Goal: Task Accomplishment & Management: Complete application form

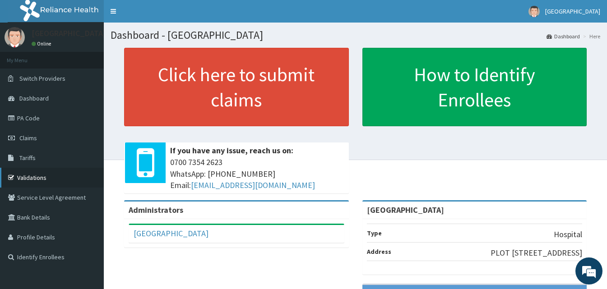
click at [33, 180] on link "Validations" at bounding box center [52, 178] width 104 height 20
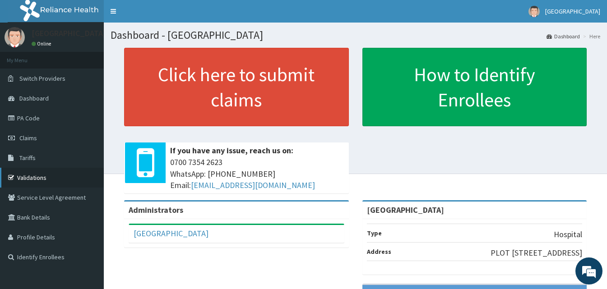
click at [50, 175] on link "Validations" at bounding box center [52, 178] width 104 height 20
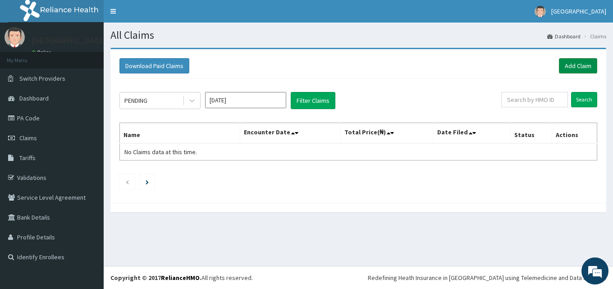
click at [581, 65] on link "Add Claim" at bounding box center [578, 65] width 38 height 15
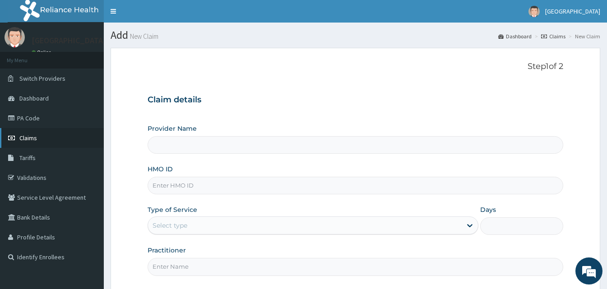
type input "[GEOGRAPHIC_DATA]"
click at [28, 137] on span "Claims" at bounding box center [28, 138] width 18 height 8
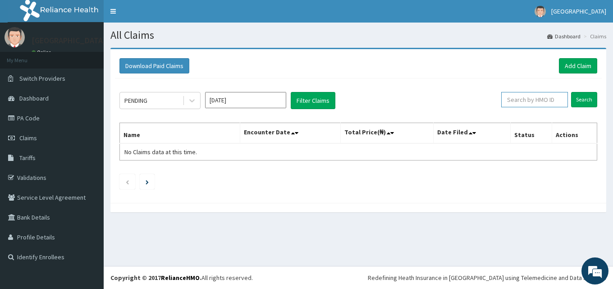
click at [521, 98] on input "text" at bounding box center [535, 99] width 67 height 15
paste input "FCC/15646/A"
type input "FCC/15646/A"
click at [585, 98] on input "Search" at bounding box center [584, 99] width 26 height 15
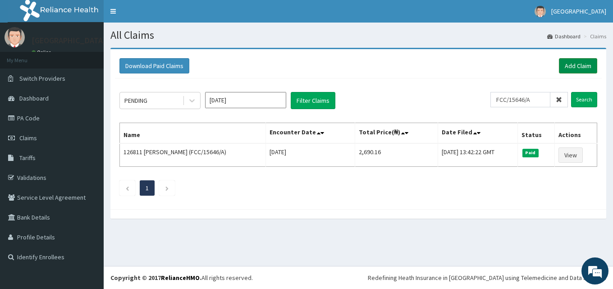
click at [575, 66] on link "Add Claim" at bounding box center [578, 65] width 38 height 15
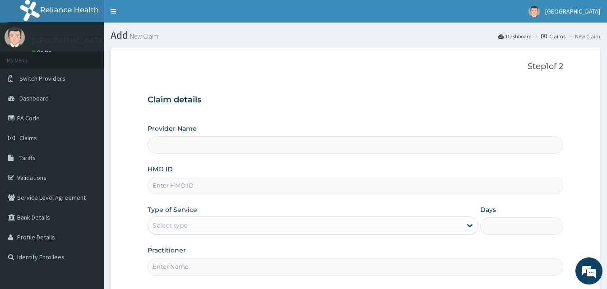
type input "[GEOGRAPHIC_DATA]"
click at [175, 182] on input "HMO ID" at bounding box center [354, 186] width 415 height 18
paste input "FCC/15646/A"
drag, startPoint x: 194, startPoint y: 184, endPoint x: 124, endPoint y: 189, distance: 69.2
click at [124, 189] on form "Step 1 of 2 Claim details Provider Name Top Medical Centre HMO ID FCC/15646/A T…" at bounding box center [355, 196] width 489 height 296
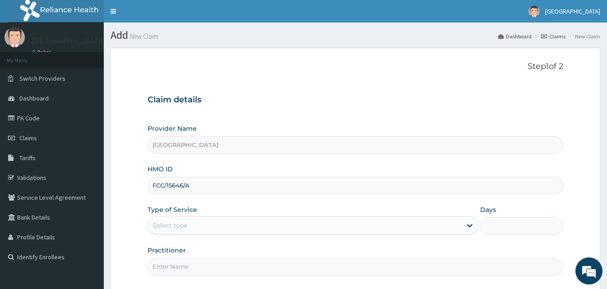
paste input "DAL/10102"
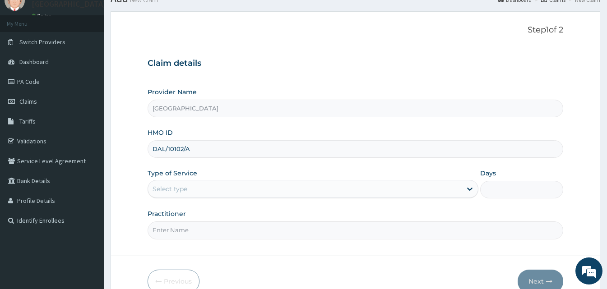
scroll to position [84, 0]
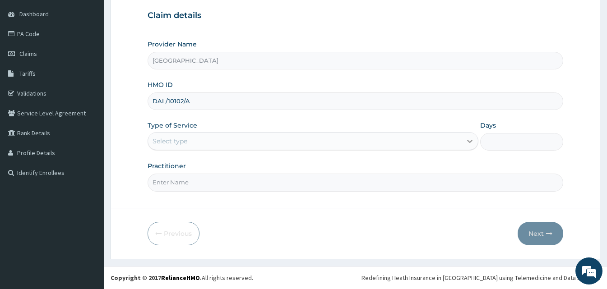
type input "DAL/10102/A"
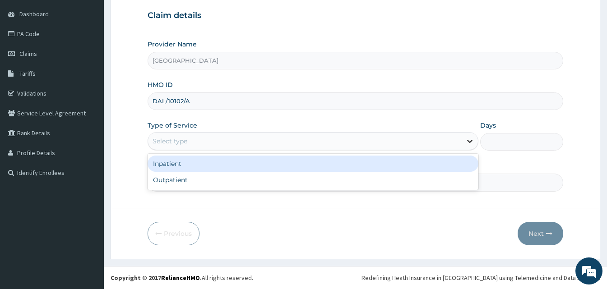
click at [469, 143] on icon at bounding box center [469, 141] width 9 height 9
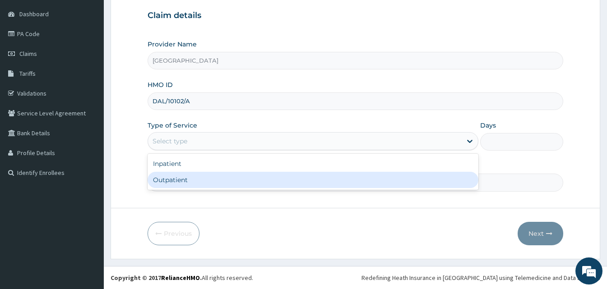
click at [239, 179] on div "Outpatient" at bounding box center [312, 180] width 331 height 16
type input "1"
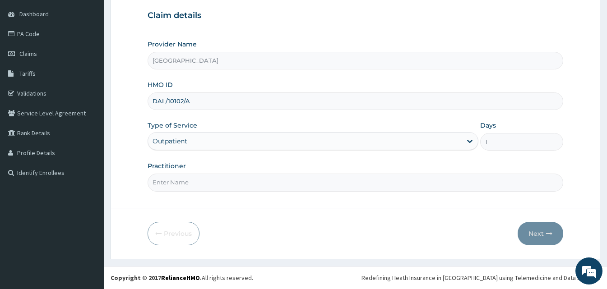
click at [186, 183] on input "Practitioner" at bounding box center [354, 183] width 415 height 18
type input "DR [PERSON_NAME]"
click at [539, 232] on button "Next" at bounding box center [540, 233] width 46 height 23
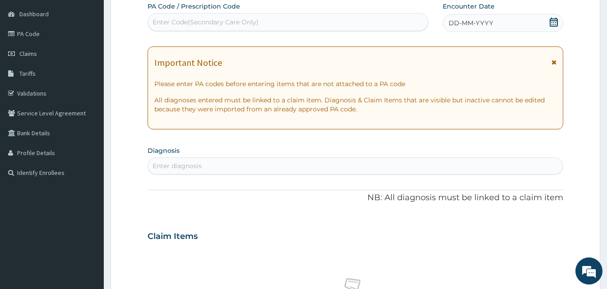
click at [550, 23] on icon at bounding box center [553, 22] width 9 height 9
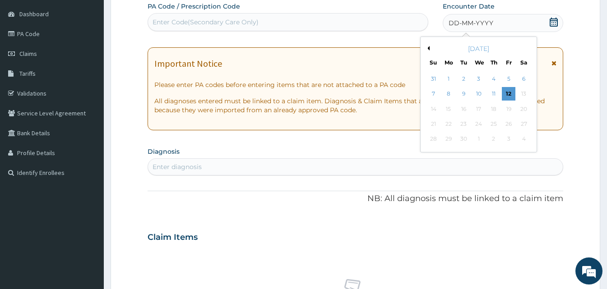
click at [428, 51] on div "September 2025" at bounding box center [478, 48] width 109 height 9
click at [428, 47] on button "Previous Month" at bounding box center [427, 48] width 5 height 5
click at [521, 95] on div "9" at bounding box center [524, 95] width 14 height 14
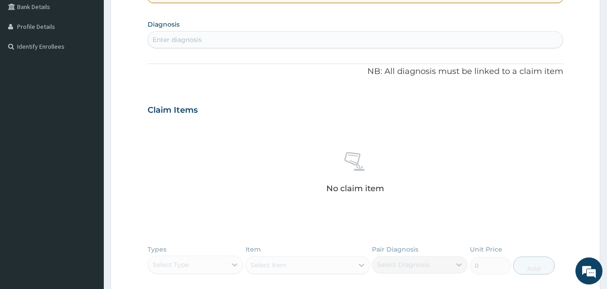
scroll to position [220, 0]
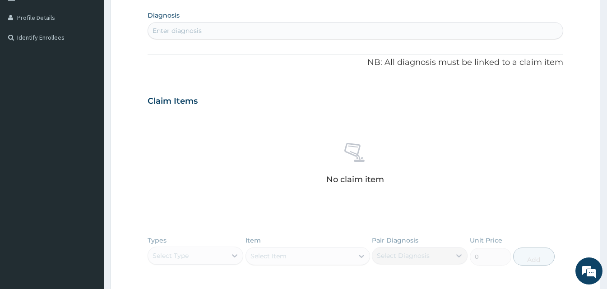
click at [207, 31] on div "Enter diagnosis" at bounding box center [355, 30] width 415 height 14
type input "MALARIA"
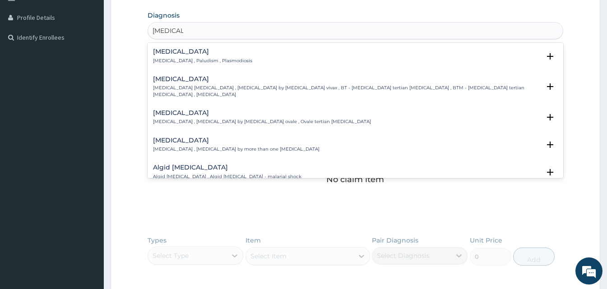
click at [177, 52] on h4 "Malaria" at bounding box center [202, 51] width 99 height 7
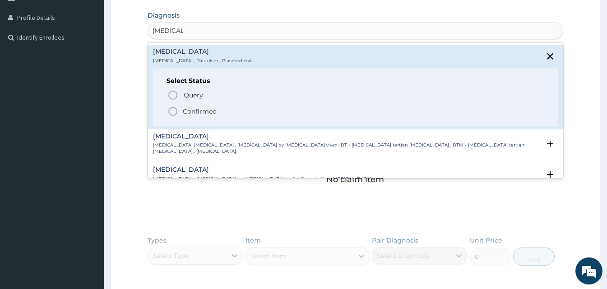
click at [172, 110] on icon "status option filled" at bounding box center [172, 111] width 11 height 11
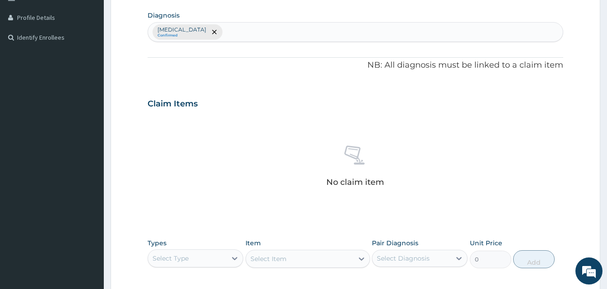
click at [211, 32] on div "[MEDICAL_DATA] Confirmed" at bounding box center [355, 32] width 415 height 19
type input "URTI"
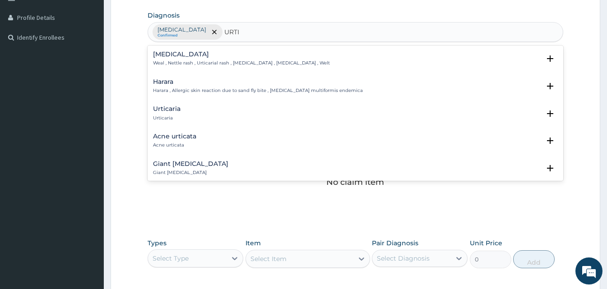
click at [170, 113] on div "Urticaria Urticaria" at bounding box center [167, 114] width 28 height 16
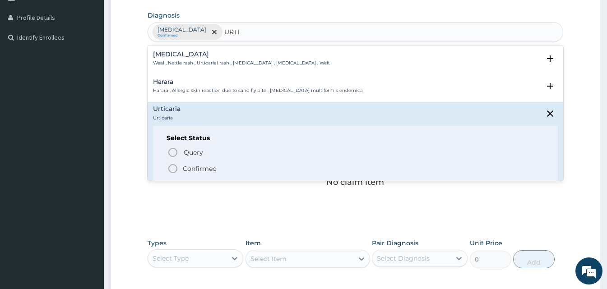
drag, startPoint x: 171, startPoint y: 170, endPoint x: 175, endPoint y: 138, distance: 31.4
click at [171, 166] on icon "status option filled" at bounding box center [172, 168] width 11 height 11
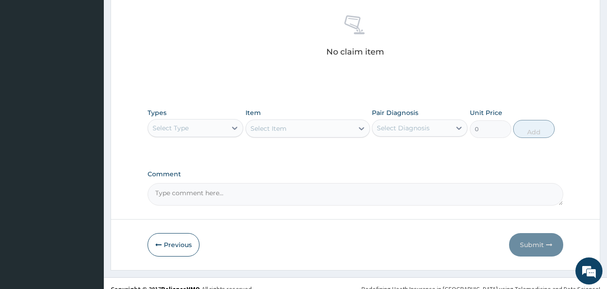
scroll to position [355, 0]
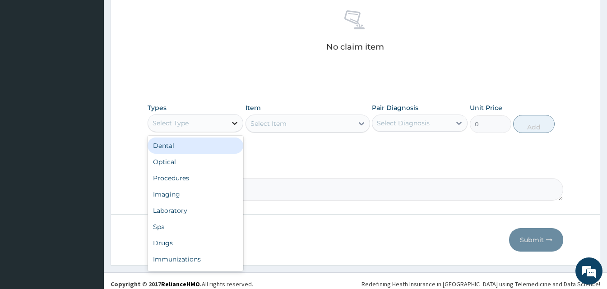
click at [233, 122] on icon at bounding box center [234, 123] width 9 height 9
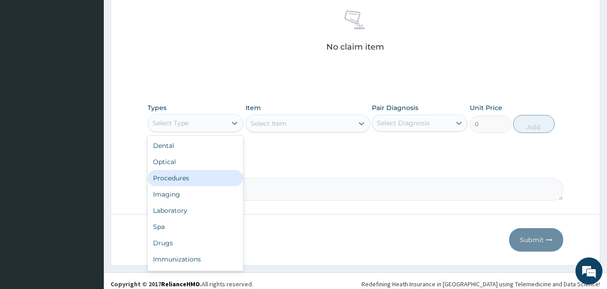
click at [184, 180] on div "Procedures" at bounding box center [195, 178] width 96 height 16
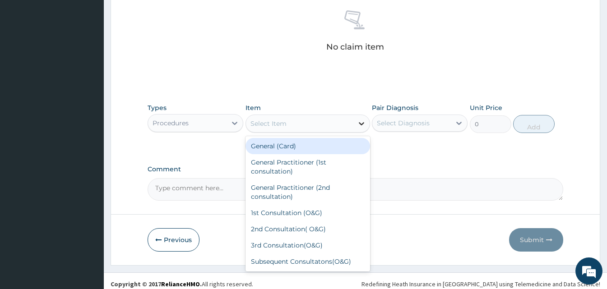
click at [359, 127] on icon at bounding box center [361, 123] width 9 height 9
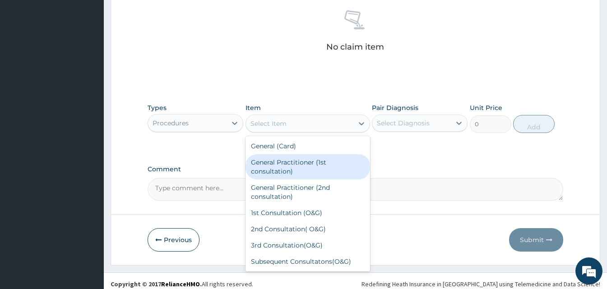
click at [300, 175] on div "General Practitioner (1st consultation)" at bounding box center [307, 166] width 124 height 25
type input "1500"
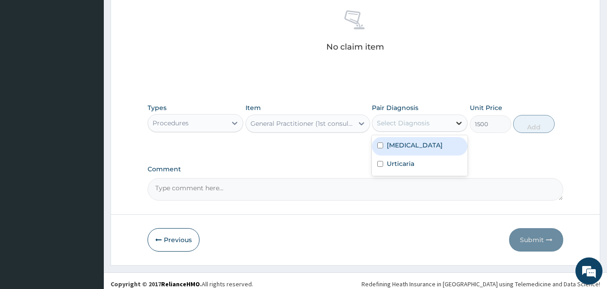
click at [458, 124] on icon at bounding box center [458, 123] width 5 height 3
click at [409, 149] on label "Malaria" at bounding box center [415, 145] width 56 height 9
checkbox input "true"
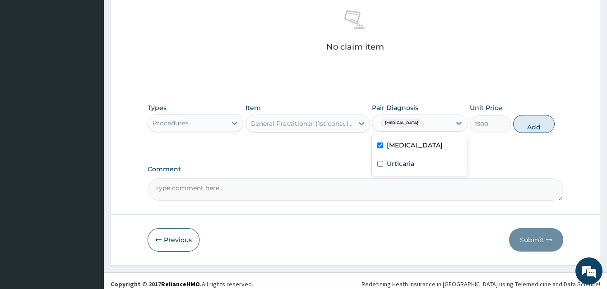
click at [534, 124] on button "Add" at bounding box center [533, 124] width 41 height 18
type input "0"
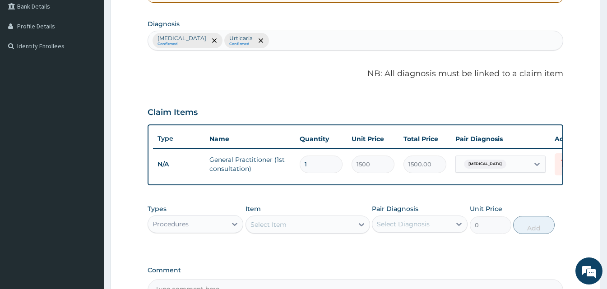
scroll to position [190, 0]
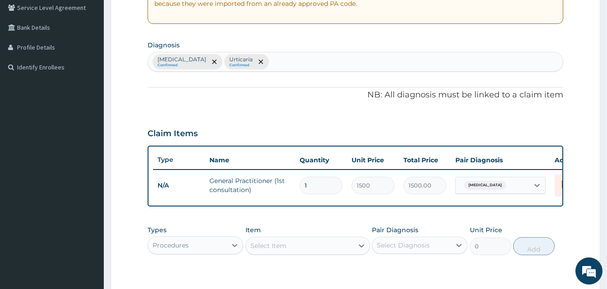
click at [257, 59] on div "Malaria Confirmed Urticaria Confirmed" at bounding box center [355, 61] width 415 height 19
type input "TYPHOID"
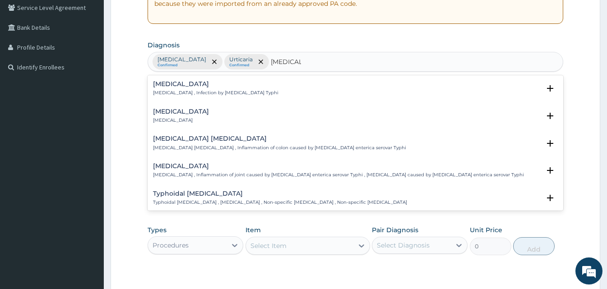
click at [176, 84] on h4 "Typhoid fever" at bounding box center [215, 84] width 125 height 7
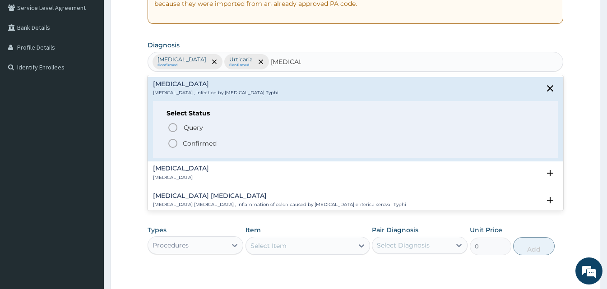
click at [173, 140] on icon "status option filled" at bounding box center [172, 143] width 11 height 11
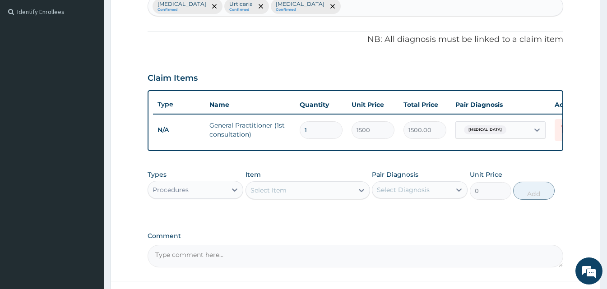
scroll to position [325, 0]
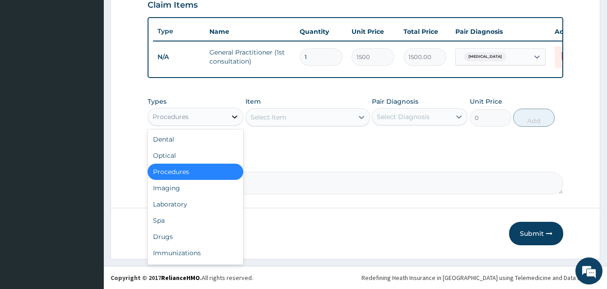
click at [231, 117] on icon at bounding box center [234, 116] width 9 height 9
click at [173, 235] on div "Drugs" at bounding box center [195, 237] width 96 height 16
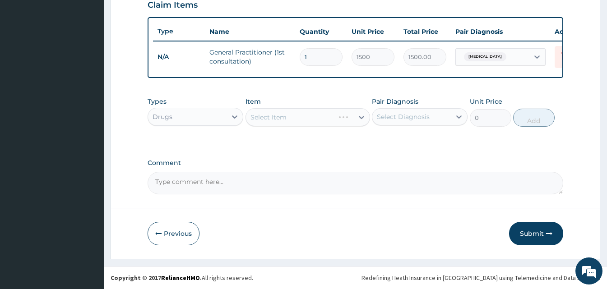
click at [359, 119] on div "Select Item" at bounding box center [307, 117] width 124 height 18
click at [359, 119] on icon at bounding box center [361, 117] width 9 height 9
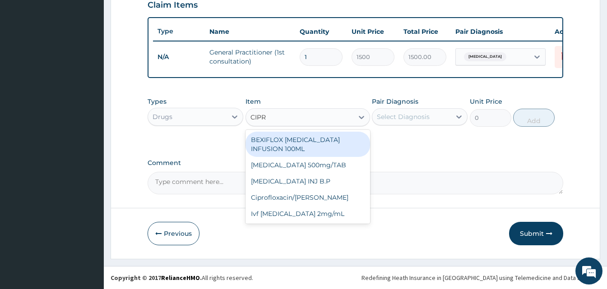
type input "CIPRO"
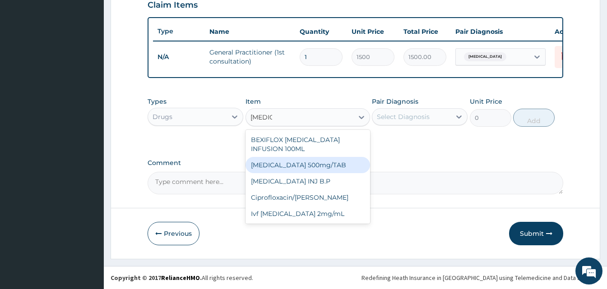
click at [334, 162] on div "Ciprofloxacin 500mg/TAB" at bounding box center [307, 165] width 124 height 16
type input "26.77"
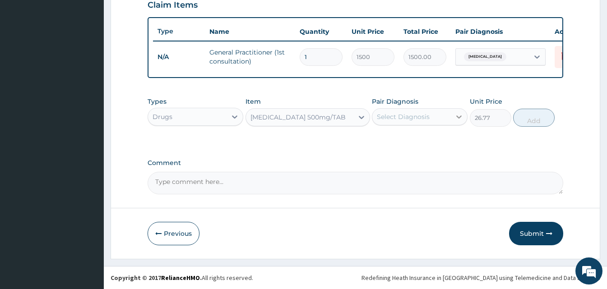
click at [463, 114] on icon at bounding box center [458, 116] width 9 height 9
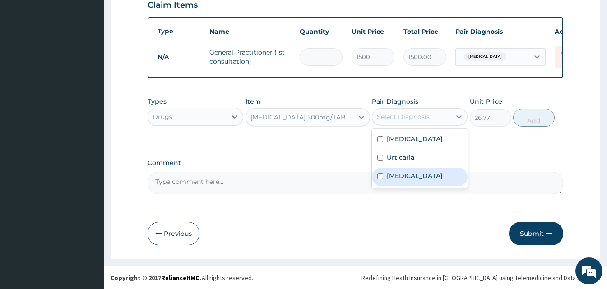
click at [396, 173] on label "Typhoid fever" at bounding box center [415, 175] width 56 height 9
checkbox input "true"
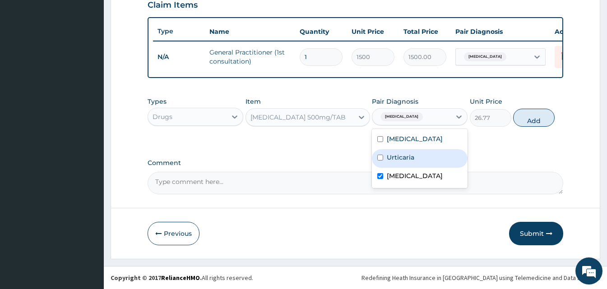
drag, startPoint x: 532, startPoint y: 118, endPoint x: 516, endPoint y: 129, distance: 19.0
click at [532, 118] on button "Add" at bounding box center [533, 118] width 41 height 18
type input "0"
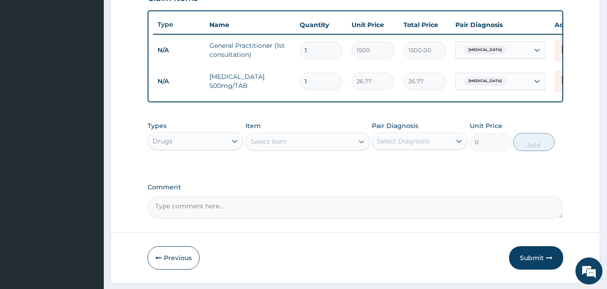
click at [361, 143] on icon at bounding box center [361, 141] width 5 height 3
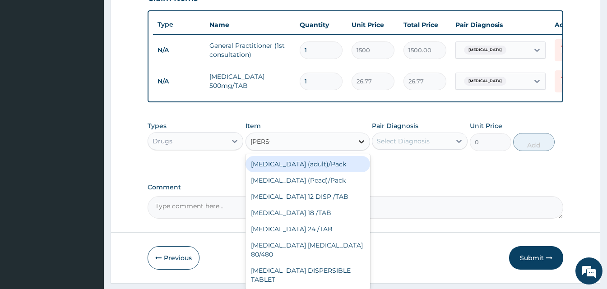
type input "COART"
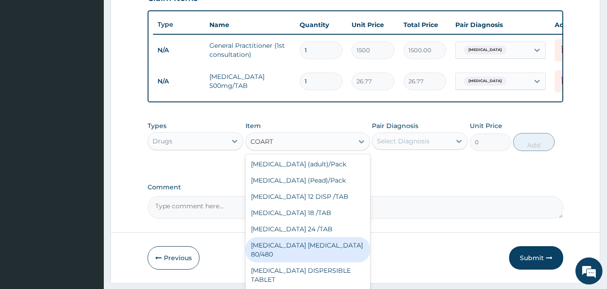
click at [313, 246] on div "COARTEM D TAB 80/480" at bounding box center [307, 249] width 124 height 25
type input "866.25"
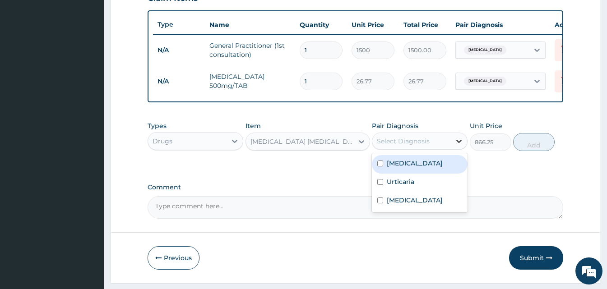
click at [460, 146] on icon at bounding box center [458, 141] width 9 height 9
click at [419, 170] on div "Malaria" at bounding box center [420, 164] width 96 height 18
checkbox input "true"
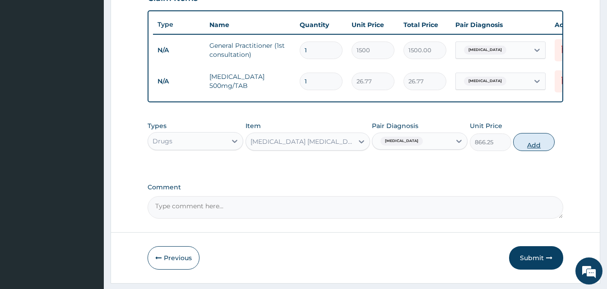
click at [532, 151] on button "Add" at bounding box center [533, 142] width 41 height 18
type input "0"
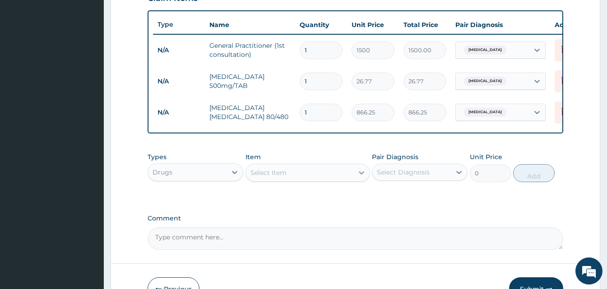
click at [360, 177] on icon at bounding box center [361, 172] width 9 height 9
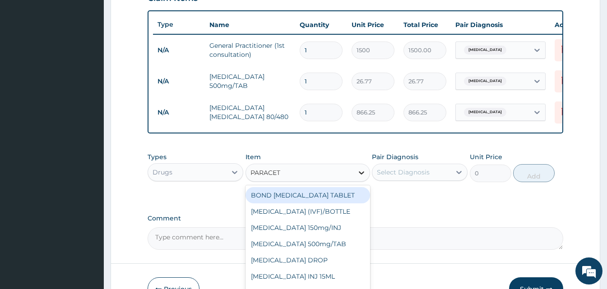
type input "PARACETA"
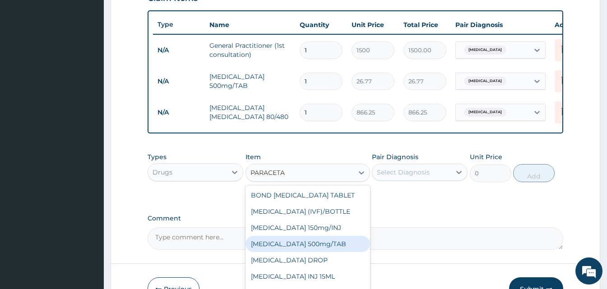
click at [314, 246] on div "PARACETAMOL 500mg/TAB" at bounding box center [307, 244] width 124 height 16
type input "5.25"
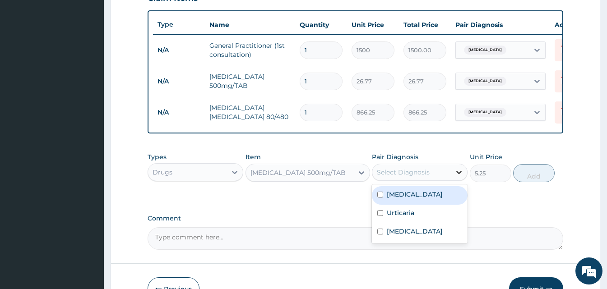
click at [457, 175] on icon at bounding box center [458, 172] width 9 height 9
click at [392, 199] on label "Malaria" at bounding box center [415, 194] width 56 height 9
checkbox input "true"
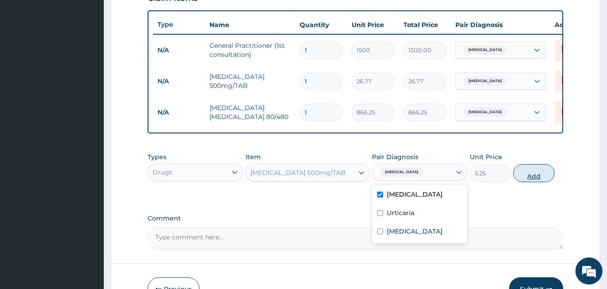
click at [533, 180] on button "Add" at bounding box center [533, 173] width 41 height 18
type input "0"
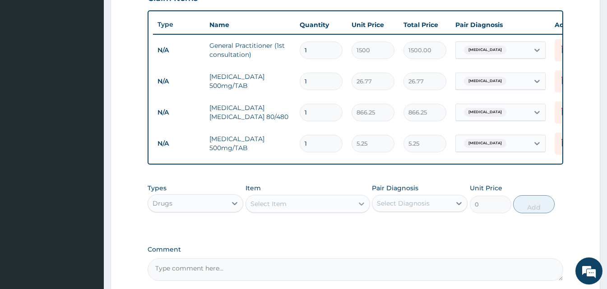
click at [356, 210] on div at bounding box center [361, 204] width 16 height 16
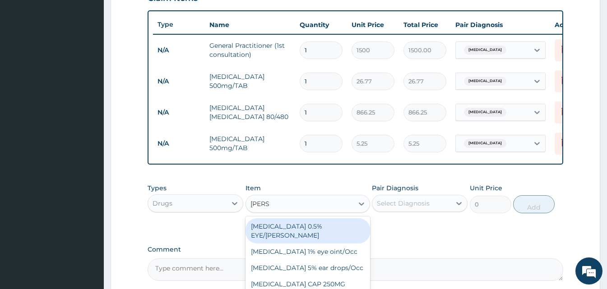
type input "LORAT"
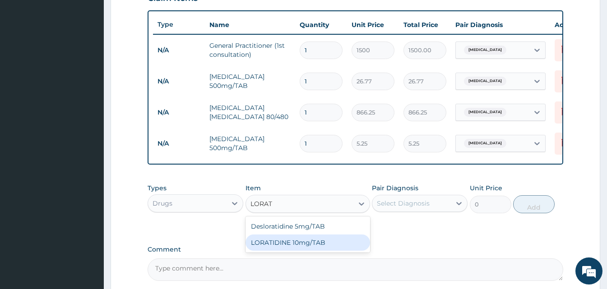
click at [331, 247] on div "LORATIDINE 10mg/TAB" at bounding box center [307, 243] width 124 height 16
type input "11.55"
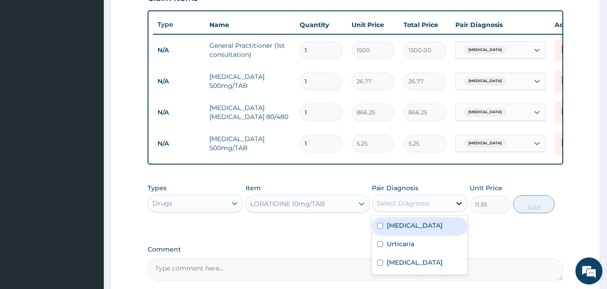
click at [462, 208] on icon at bounding box center [458, 203] width 9 height 9
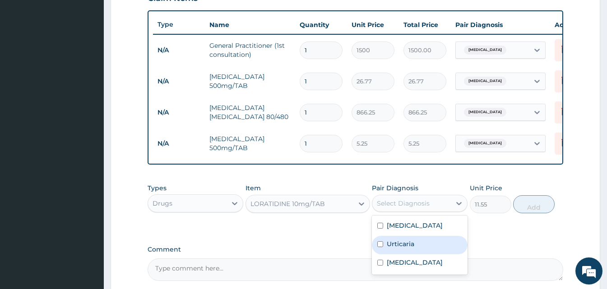
click at [409, 249] on label "Urticaria" at bounding box center [401, 244] width 28 height 9
checkbox input "true"
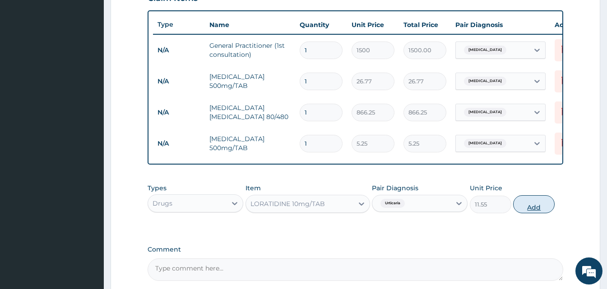
click at [530, 208] on button "Add" at bounding box center [533, 204] width 41 height 18
type input "0"
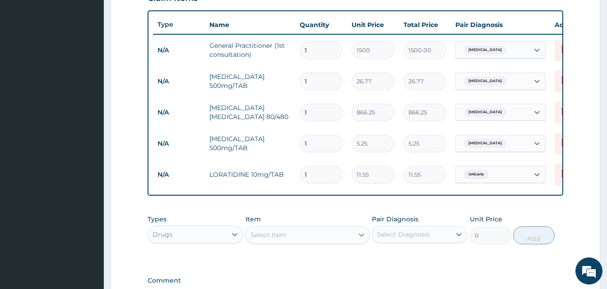
click at [359, 237] on icon at bounding box center [361, 235] width 5 height 3
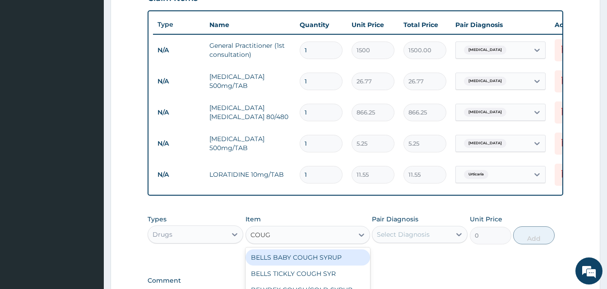
type input "COUGH"
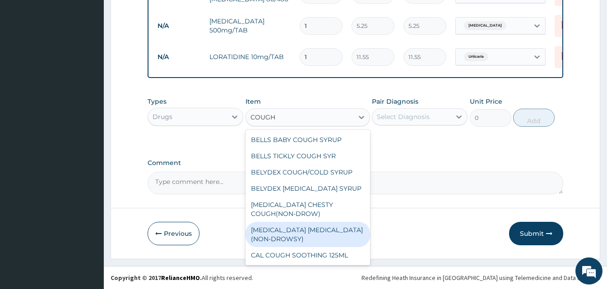
scroll to position [49, 0]
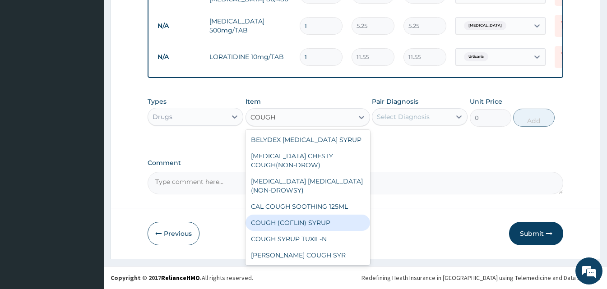
click at [315, 222] on div "COUGH (COFLIN) SYRUP" at bounding box center [307, 223] width 124 height 16
type input "157.5"
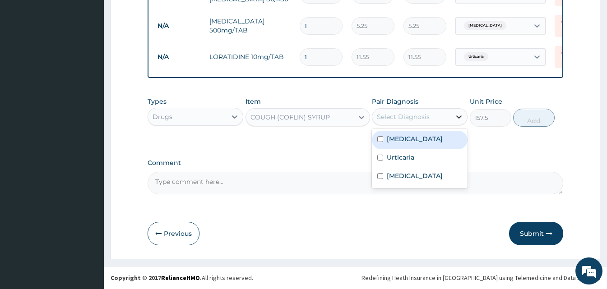
click at [461, 114] on icon at bounding box center [458, 116] width 9 height 9
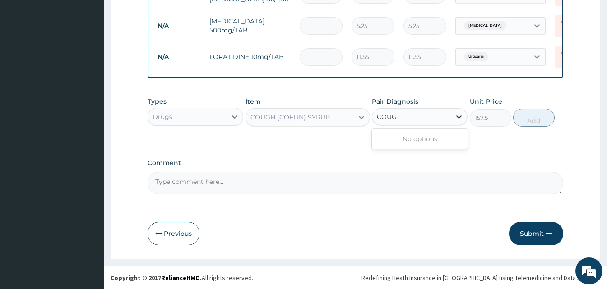
type input "COUGH"
click at [460, 117] on icon at bounding box center [458, 116] width 5 height 3
click at [360, 118] on icon at bounding box center [361, 117] width 5 height 3
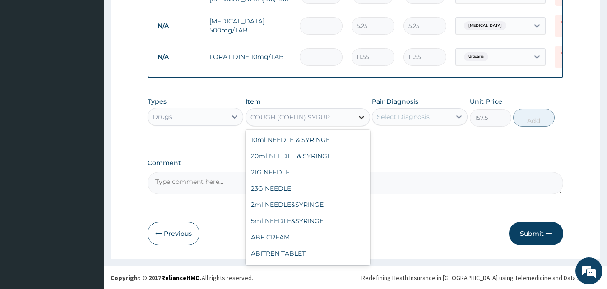
scroll to position [8720, 0]
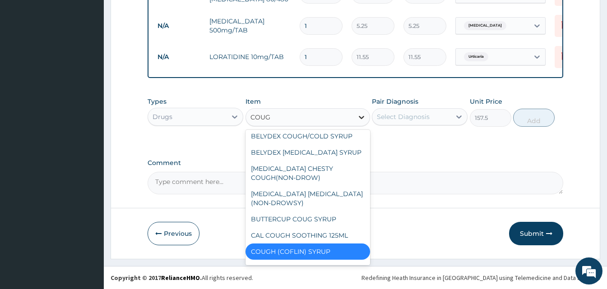
type input "COUGH"
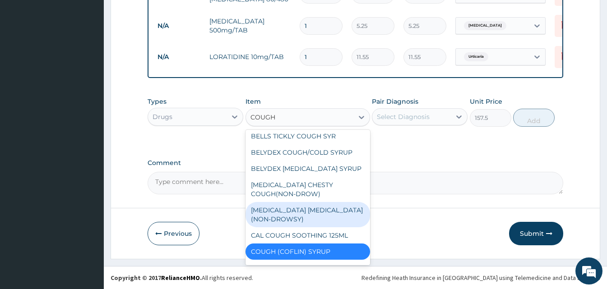
scroll to position [49, 0]
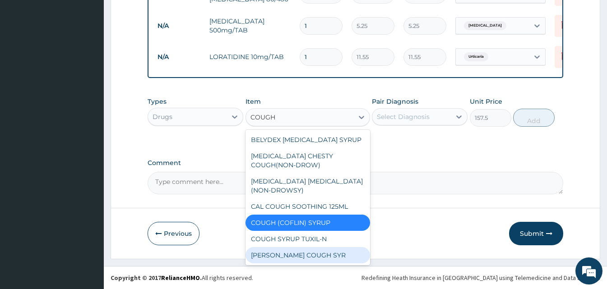
click at [297, 257] on div "D-KOFF COUGH SYR" at bounding box center [307, 255] width 124 height 16
type input "204.75"
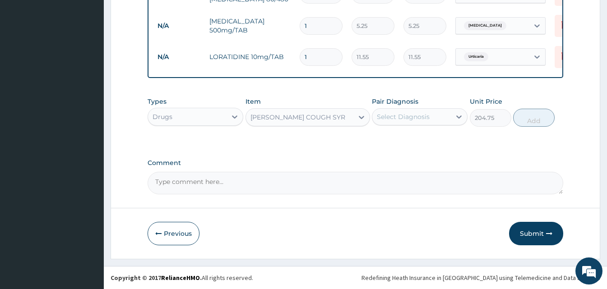
click at [346, 117] on div "D-KOFF COUGH SYR" at bounding box center [299, 117] width 107 height 14
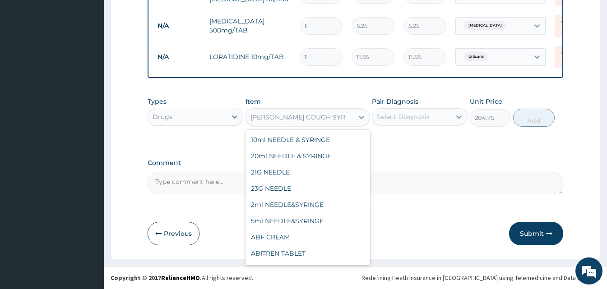
scroll to position [9575, 0]
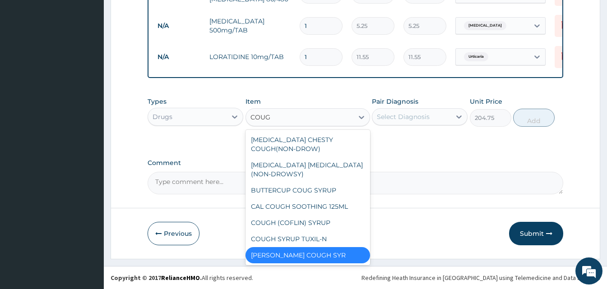
type input "COUGH"
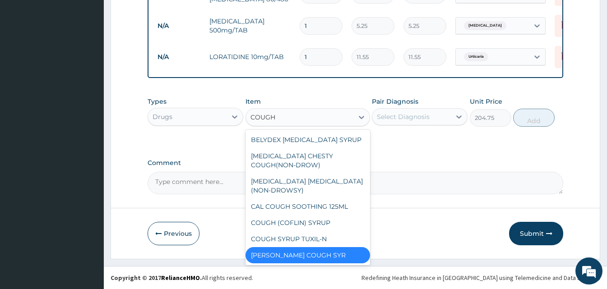
scroll to position [49, 0]
click at [327, 219] on div "COUGH (COFLIN) SYRUP" at bounding box center [307, 223] width 124 height 16
type input "157.5"
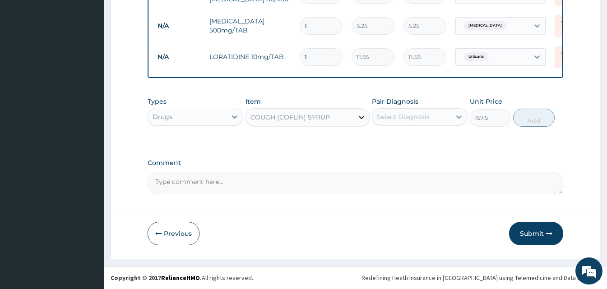
click at [362, 119] on icon at bounding box center [361, 117] width 9 height 9
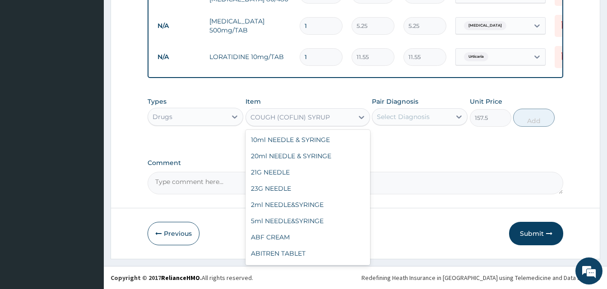
scroll to position [8720, 0]
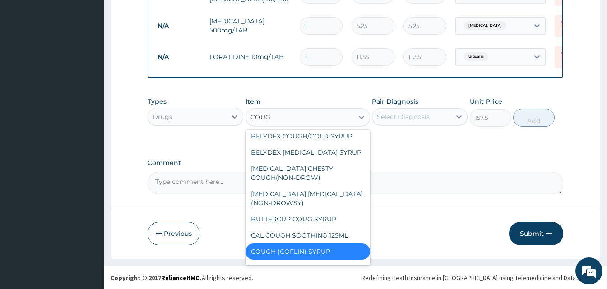
type input "COUGH"
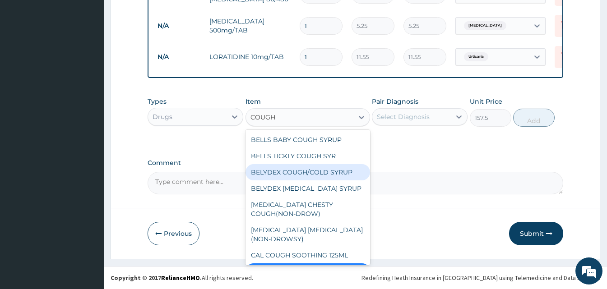
scroll to position [49, 0]
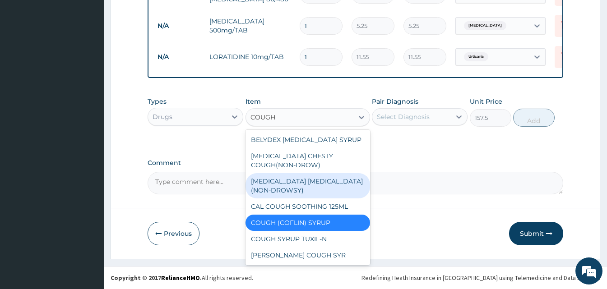
click at [327, 183] on div "BENYLIN DRY COUGH(NON-DROWSY)" at bounding box center [307, 185] width 124 height 25
type input "708.75"
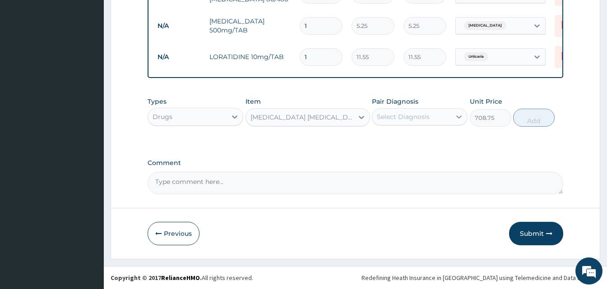
click at [461, 115] on icon at bounding box center [458, 116] width 9 height 9
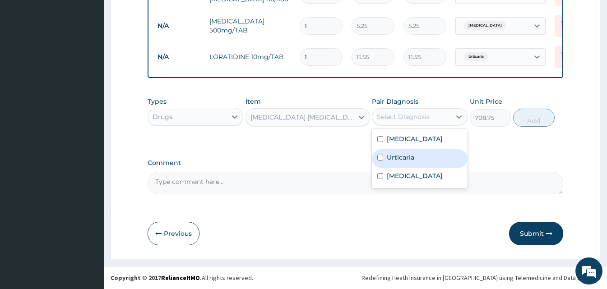
click at [411, 158] on label "Urticaria" at bounding box center [401, 157] width 28 height 9
checkbox input "true"
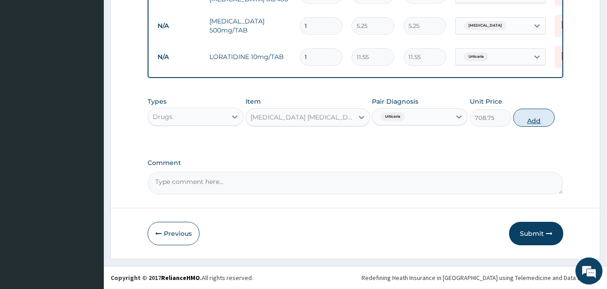
click at [533, 119] on button "Add" at bounding box center [533, 118] width 41 height 18
type input "0"
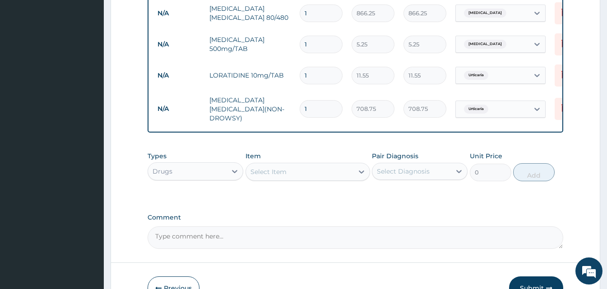
scroll to position [405, 0]
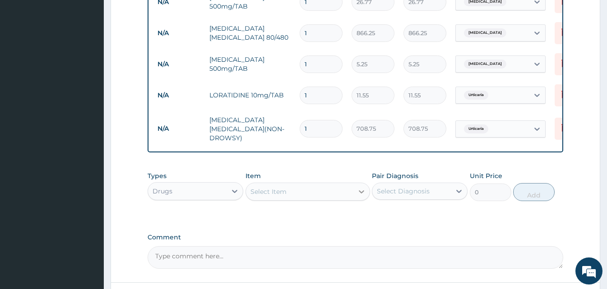
click at [358, 195] on icon at bounding box center [361, 191] width 9 height 9
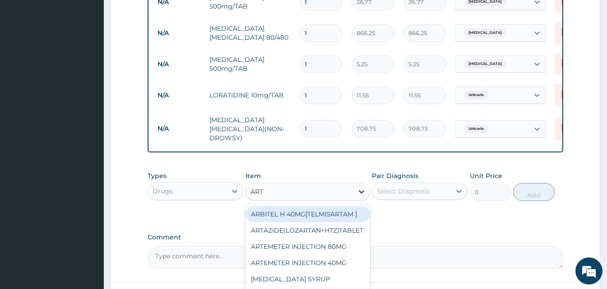
type input "ARTE"
click at [341, 218] on div "ARTEMETER INJECTION 80MG" at bounding box center [307, 214] width 124 height 16
type input "210"
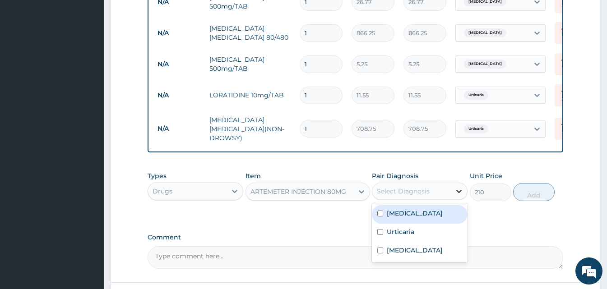
click at [461, 192] on icon at bounding box center [458, 191] width 9 height 9
click at [384, 212] on div "Malaria" at bounding box center [420, 214] width 96 height 18
checkbox input "true"
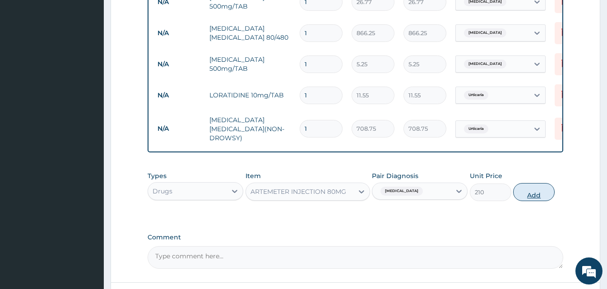
click at [537, 195] on button "Add" at bounding box center [533, 192] width 41 height 18
type input "0"
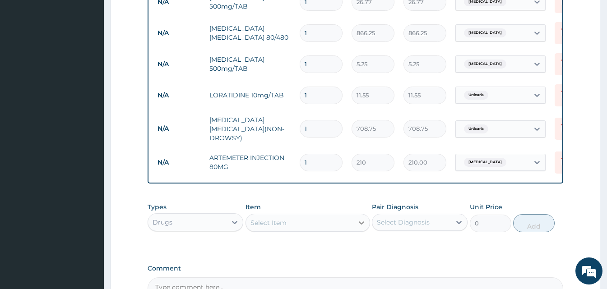
click at [358, 224] on icon at bounding box center [361, 222] width 9 height 9
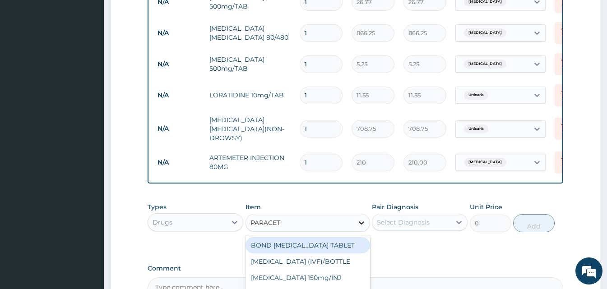
type input "PARACETA"
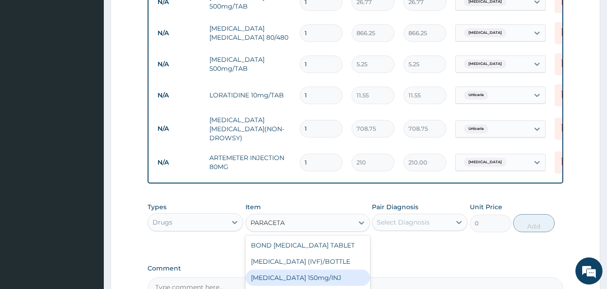
click at [315, 282] on div "Paracetamol 150mg/INJ" at bounding box center [307, 278] width 124 height 16
type input "31.5"
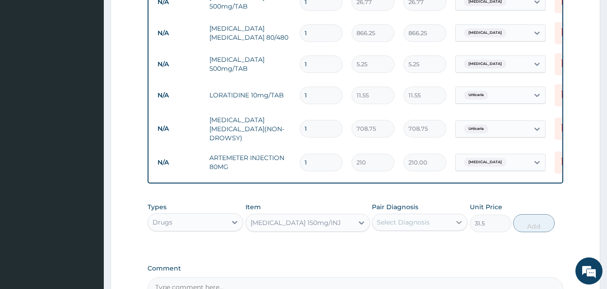
click at [458, 220] on icon at bounding box center [458, 222] width 9 height 9
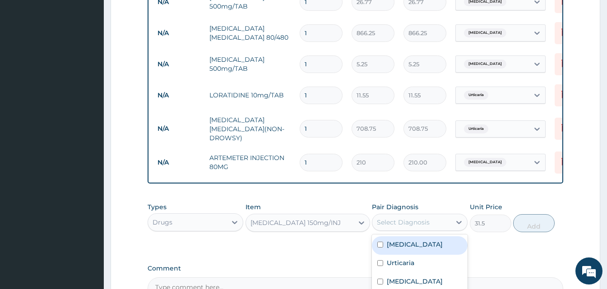
click at [406, 248] on label "Malaria" at bounding box center [415, 244] width 56 height 9
checkbox input "true"
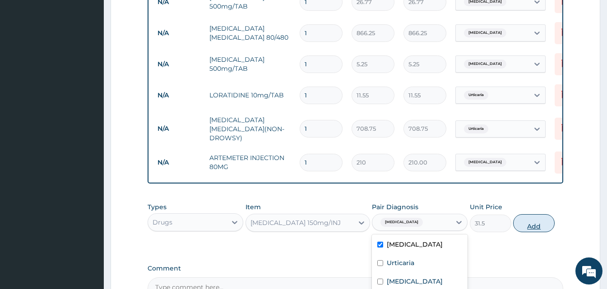
click at [534, 230] on button "Add" at bounding box center [533, 223] width 41 height 18
type input "0"
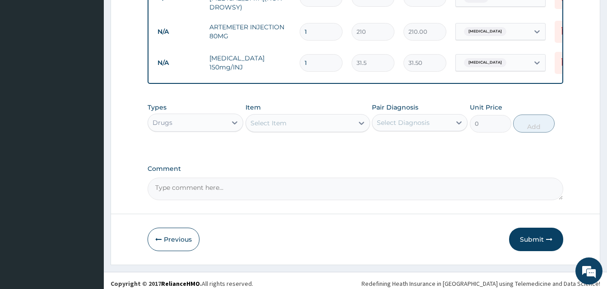
scroll to position [540, 0]
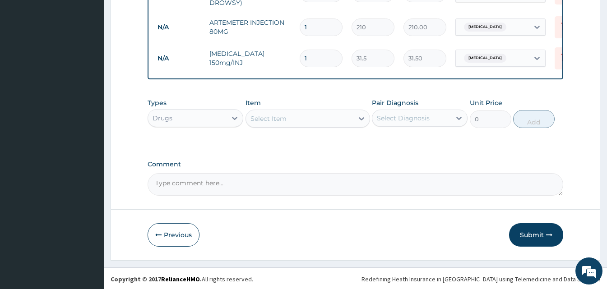
drag, startPoint x: 315, startPoint y: 52, endPoint x: 290, endPoint y: 51, distance: 25.3
click at [290, 51] on tr "N/A Paracetamol 150mg/INJ 1 31.5 31.50 Malaria Delete" at bounding box center [374, 58] width 442 height 31
type input "4"
type input "126.00"
type input "4"
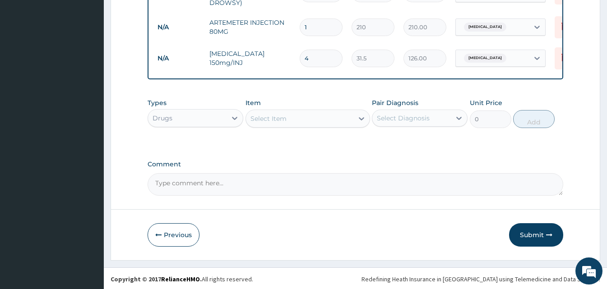
drag, startPoint x: 308, startPoint y: 23, endPoint x: 298, endPoint y: 23, distance: 9.9
click at [298, 23] on td "1" at bounding box center [321, 27] width 52 height 27
type input "6"
type input "1260.00"
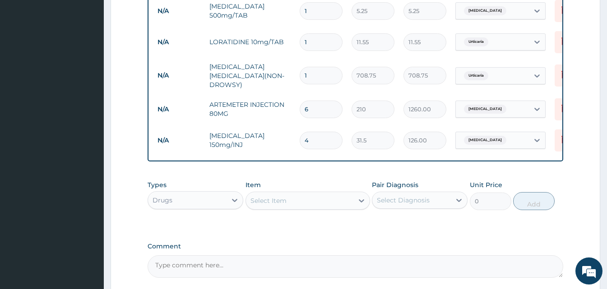
scroll to position [450, 0]
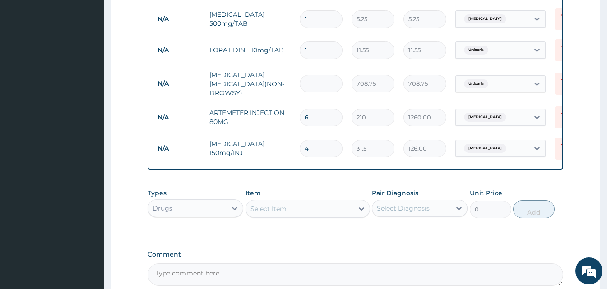
type input "6"
click at [313, 48] on input "1" at bounding box center [321, 50] width 43 height 18
type input "10"
type input "115.50"
type input "10"
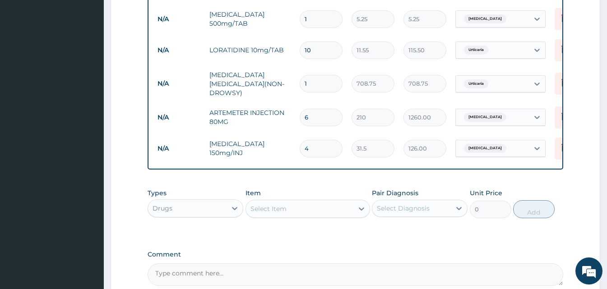
click at [318, 17] on input "1" at bounding box center [321, 19] width 43 height 18
type input "18"
type input "94.50"
type input "19"
type input "99.75"
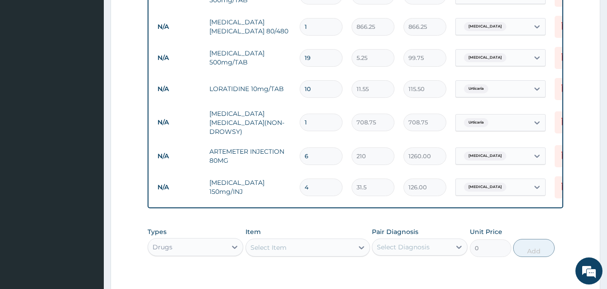
scroll to position [359, 0]
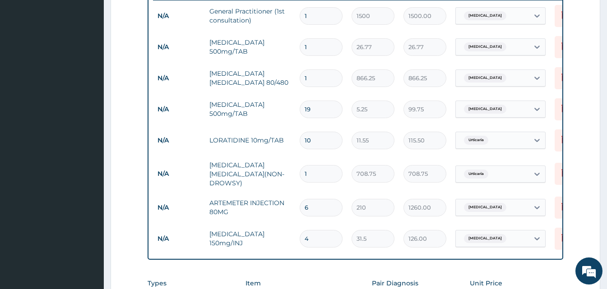
type input "19"
click at [314, 50] on input "1" at bounding box center [321, 47] width 43 height 18
type input "10"
type input "267.70"
type input "11"
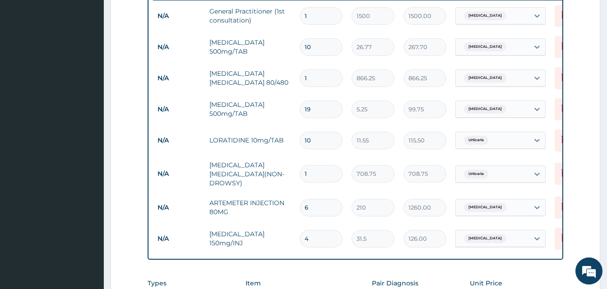
type input "294.47"
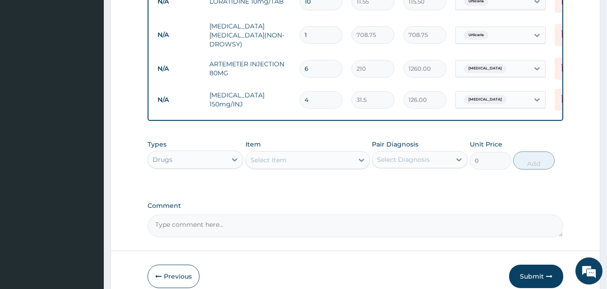
scroll to position [543, 0]
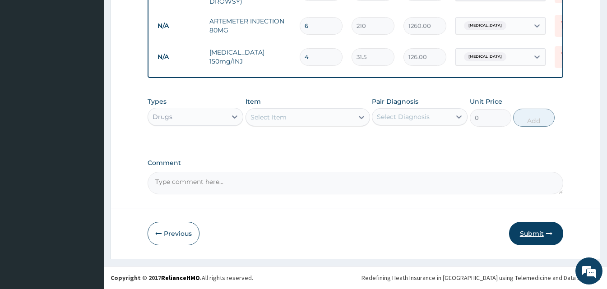
type input "11"
click at [532, 232] on button "Submit" at bounding box center [536, 233] width 54 height 23
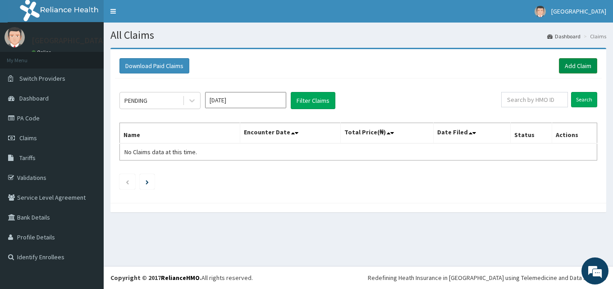
click at [574, 60] on link "Add Claim" at bounding box center [578, 65] width 38 height 15
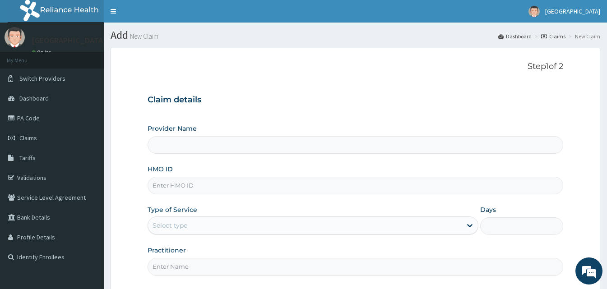
type input "[GEOGRAPHIC_DATA]"
click at [167, 187] on input "HMO ID" at bounding box center [354, 186] width 415 height 18
paste input "OHT/12753/A"
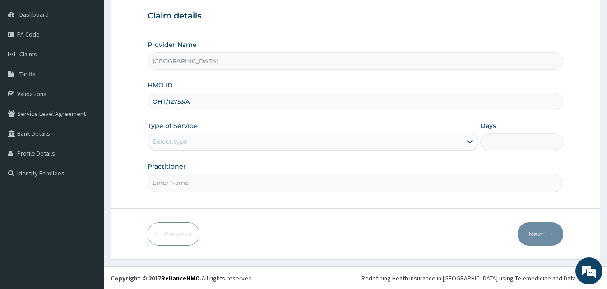
scroll to position [84, 0]
type input "OHT/12753/A"
click at [469, 143] on icon at bounding box center [469, 141] width 9 height 9
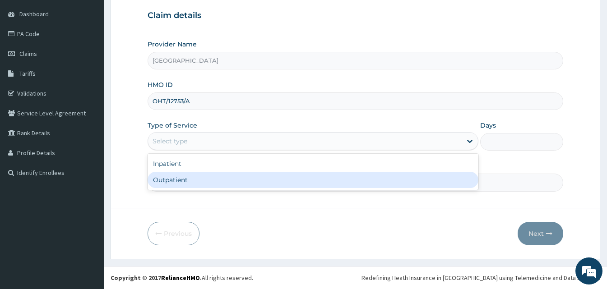
click at [218, 180] on div "Outpatient" at bounding box center [312, 180] width 331 height 16
type input "1"
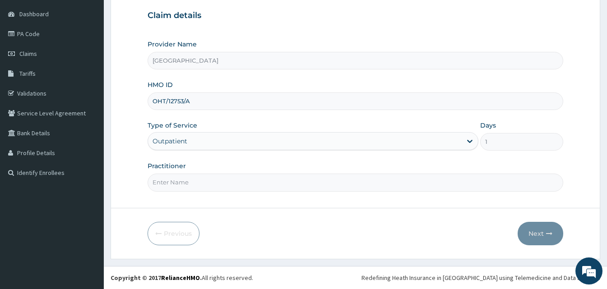
scroll to position [0, 0]
click at [199, 185] on input "Practitioner" at bounding box center [354, 183] width 415 height 18
click at [204, 184] on input "Practitioner" at bounding box center [354, 183] width 415 height 18
type input "DR AKINKOYE"
click at [539, 233] on button "Next" at bounding box center [540, 233] width 46 height 23
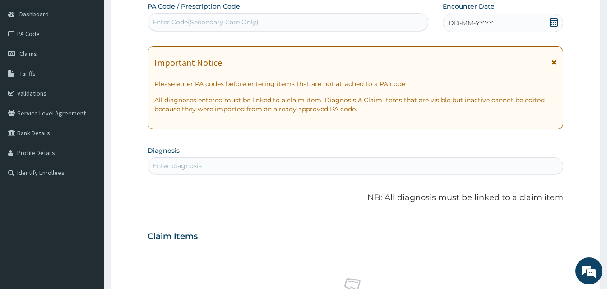
click at [557, 20] on icon at bounding box center [553, 22] width 8 height 9
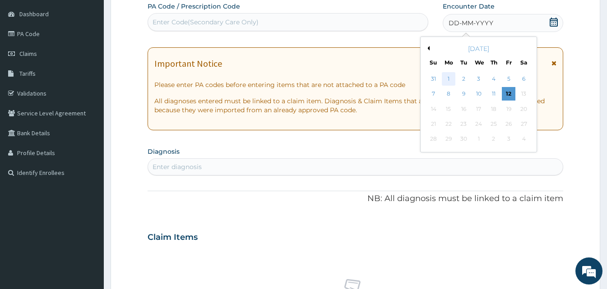
click at [446, 81] on div "1" at bounding box center [449, 79] width 14 height 14
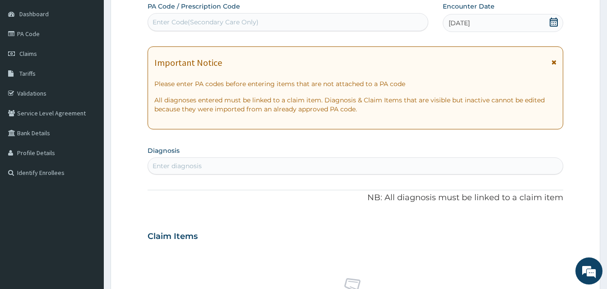
click at [179, 168] on div "Enter diagnosis" at bounding box center [176, 165] width 49 height 9
type input "MALARIA"
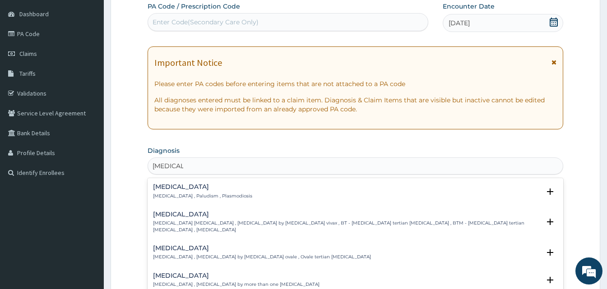
click at [161, 185] on h4 "Malaria" at bounding box center [202, 187] width 99 height 7
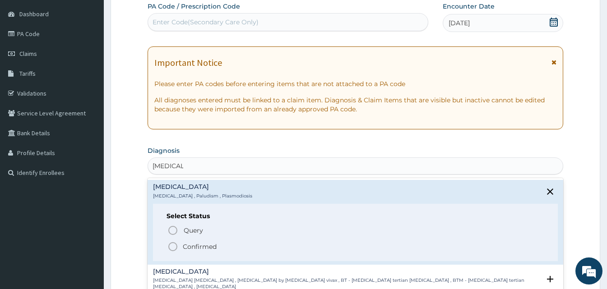
drag, startPoint x: 172, startPoint y: 249, endPoint x: 173, endPoint y: 232, distance: 16.7
click at [172, 245] on icon "status option filled" at bounding box center [172, 246] width 11 height 11
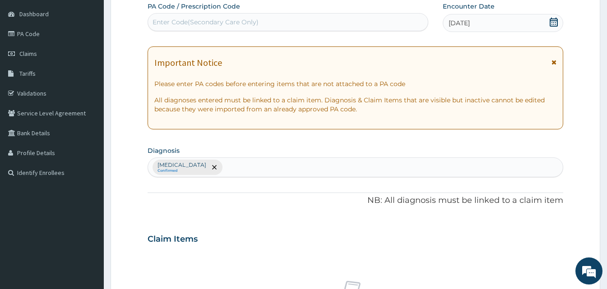
click at [207, 170] on div "Malaria Confirmed" at bounding box center [355, 167] width 415 height 19
type input "URTI"
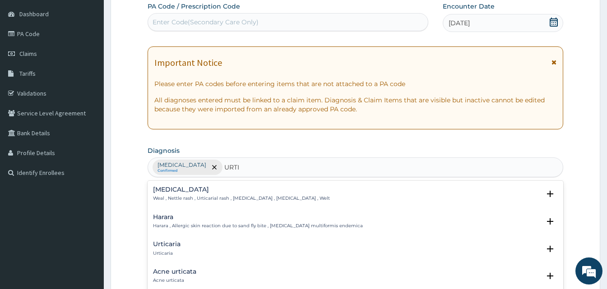
click at [171, 247] on h4 "Urticaria" at bounding box center [167, 244] width 28 height 7
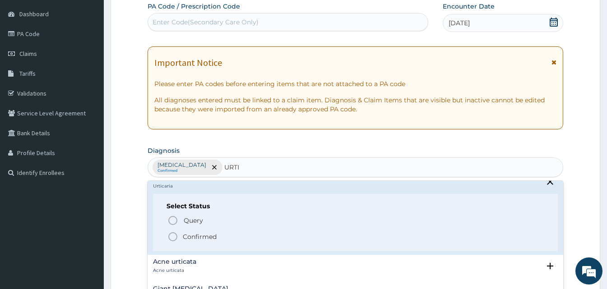
scroll to position [90, 0]
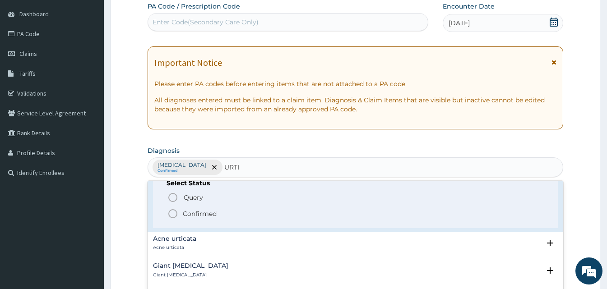
click at [172, 210] on icon "status option filled" at bounding box center [172, 213] width 11 height 11
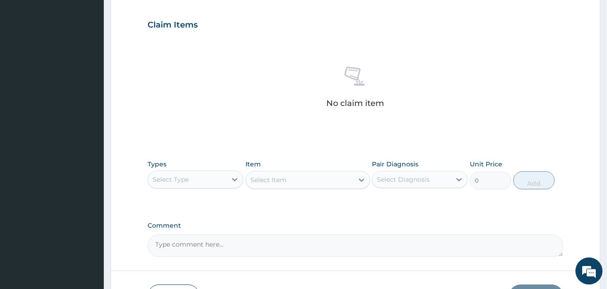
scroll to position [310, 0]
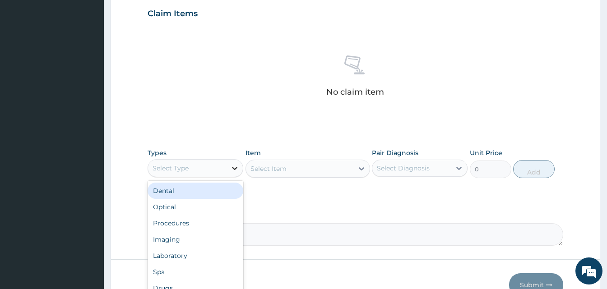
click at [231, 168] on icon at bounding box center [234, 168] width 9 height 9
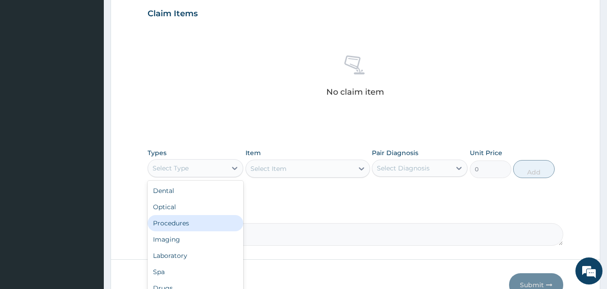
click at [194, 224] on div "Procedures" at bounding box center [195, 223] width 96 height 16
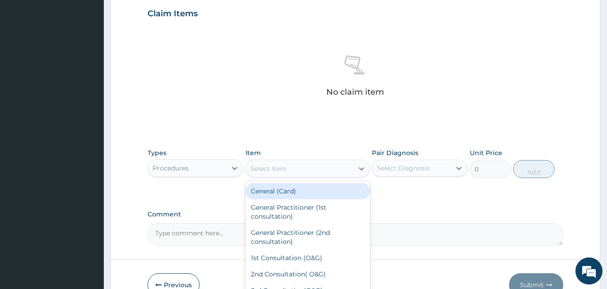
click at [362, 170] on icon at bounding box center [361, 168] width 9 height 9
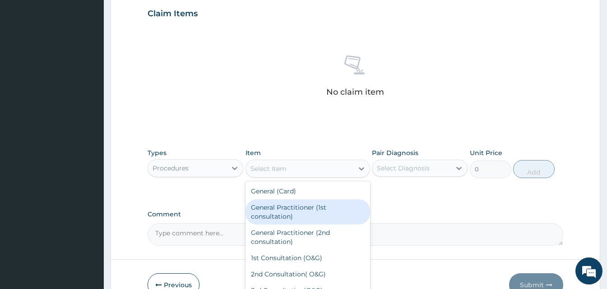
click at [306, 212] on div "General Practitioner (1st consultation)" at bounding box center [307, 211] width 124 height 25
type input "1500"
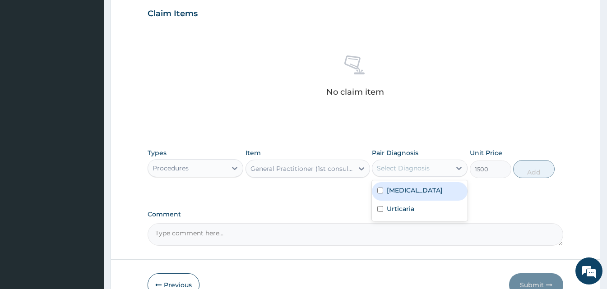
drag, startPoint x: 461, startPoint y: 169, endPoint x: 417, endPoint y: 192, distance: 49.4
click at [458, 171] on icon at bounding box center [458, 168] width 9 height 9
drag, startPoint x: 397, startPoint y: 189, endPoint x: 432, endPoint y: 189, distance: 34.7
click at [397, 189] on label "Malaria" at bounding box center [415, 190] width 56 height 9
checkbox input "true"
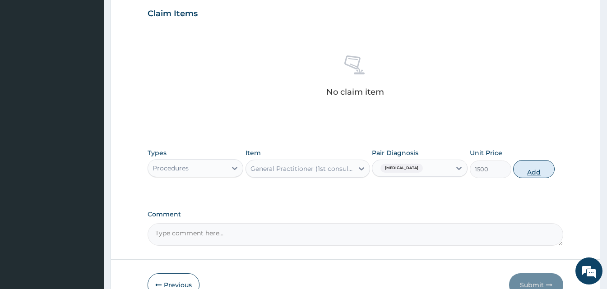
click at [530, 173] on button "Add" at bounding box center [533, 169] width 41 height 18
type input "0"
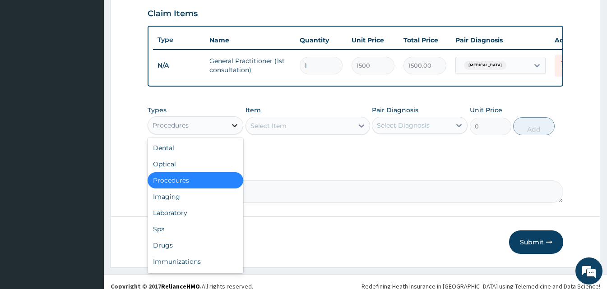
click at [232, 130] on icon at bounding box center [234, 125] width 9 height 9
click at [181, 250] on div "Drugs" at bounding box center [195, 245] width 96 height 16
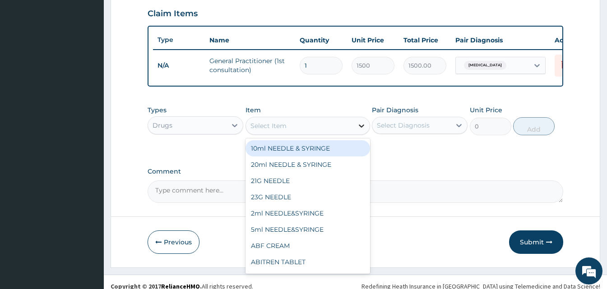
click at [359, 130] on icon at bounding box center [361, 125] width 9 height 9
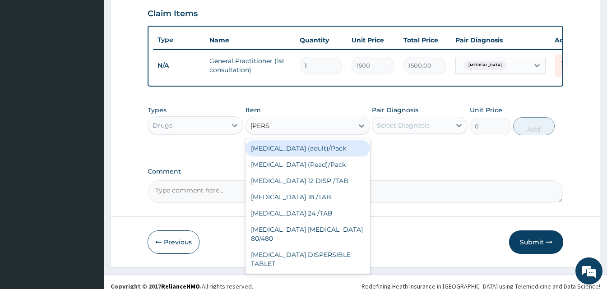
type input "COART"
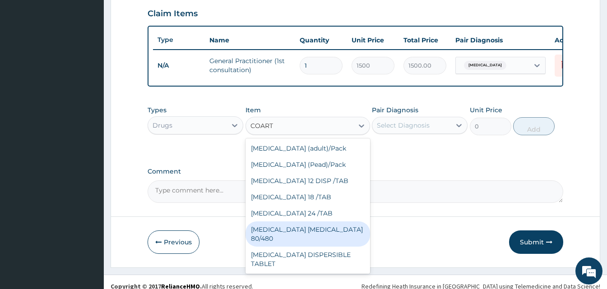
click at [318, 235] on div "COARTEM D TAB 80/480" at bounding box center [307, 233] width 124 height 25
type input "866.25"
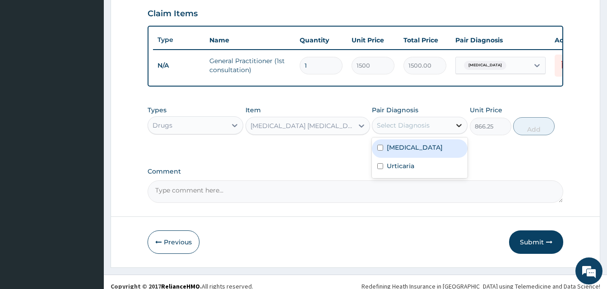
click at [457, 130] on icon at bounding box center [458, 125] width 9 height 9
click at [413, 158] on div "Malaria" at bounding box center [420, 148] width 96 height 18
checkbox input "true"
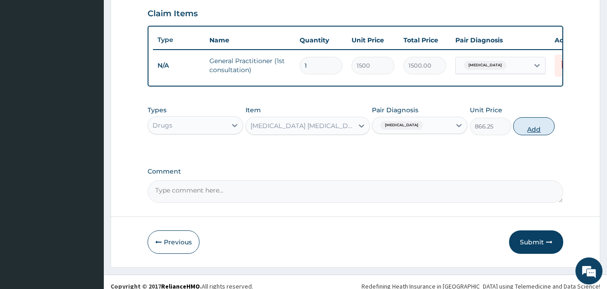
click at [531, 134] on button "Add" at bounding box center [533, 126] width 41 height 18
type input "0"
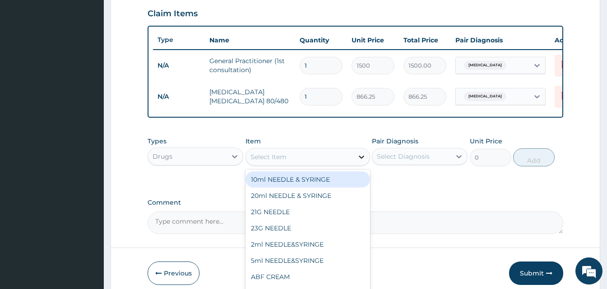
click at [362, 161] on icon at bounding box center [361, 156] width 9 height 9
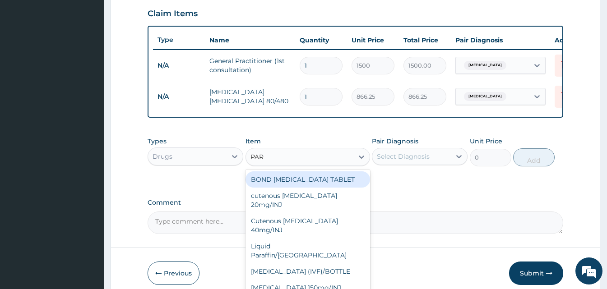
type input "PARA"
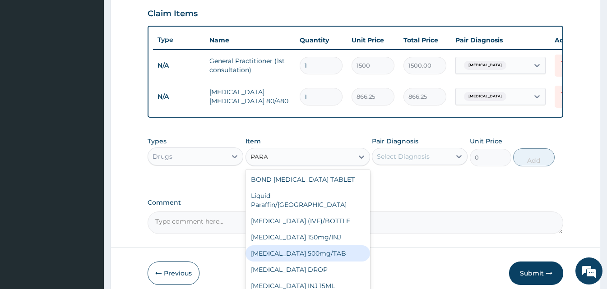
click at [317, 251] on div "PARACETAMOL 500mg/TAB" at bounding box center [307, 253] width 124 height 16
type input "5.25"
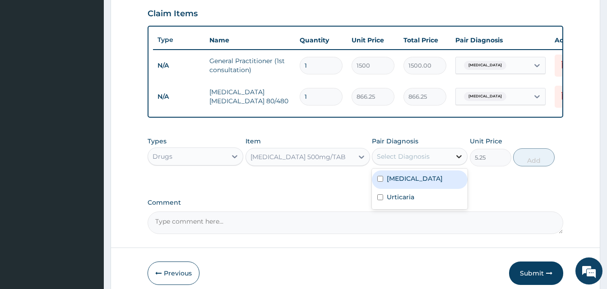
click at [459, 161] on icon at bounding box center [458, 156] width 9 height 9
click at [412, 189] on div "Malaria" at bounding box center [420, 179] width 96 height 18
checkbox input "true"
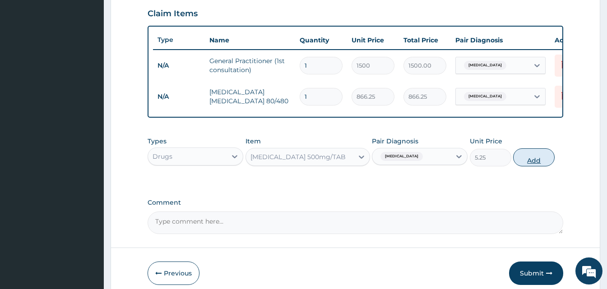
click at [535, 166] on button "Add" at bounding box center [533, 157] width 41 height 18
type input "0"
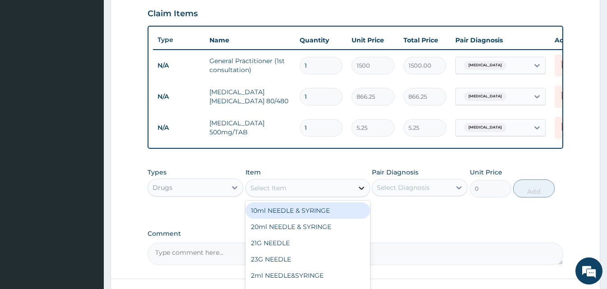
click at [359, 190] on icon at bounding box center [361, 188] width 5 height 3
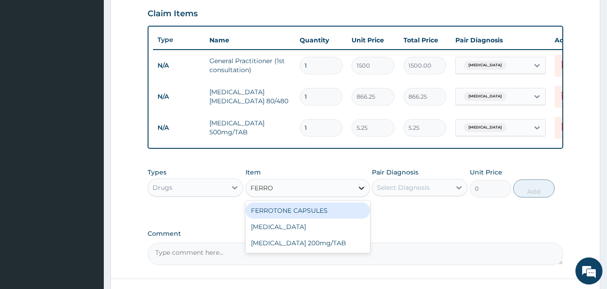
type input "FERROU"
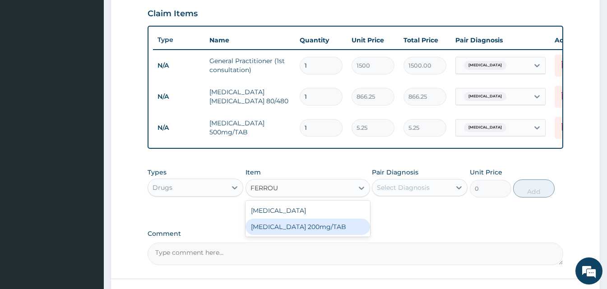
click at [350, 233] on div "FERROUS SULPHATE 200mg/TAB" at bounding box center [307, 227] width 124 height 16
type input "3.15"
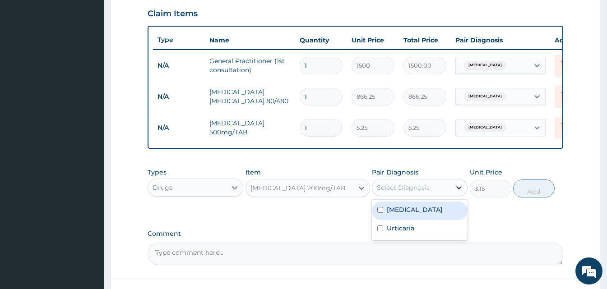
click at [454, 192] on icon at bounding box center [458, 187] width 9 height 9
click at [415, 220] on div "Malaria" at bounding box center [420, 211] width 96 height 18
checkbox input "true"
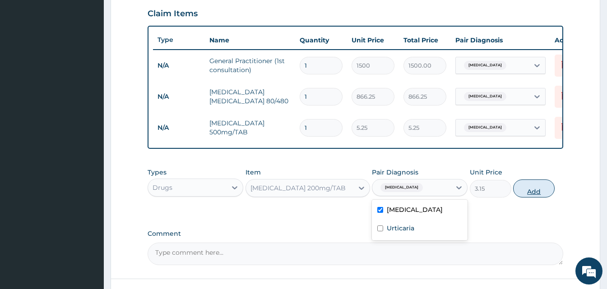
click at [531, 198] on button "Add" at bounding box center [533, 189] width 41 height 18
type input "0"
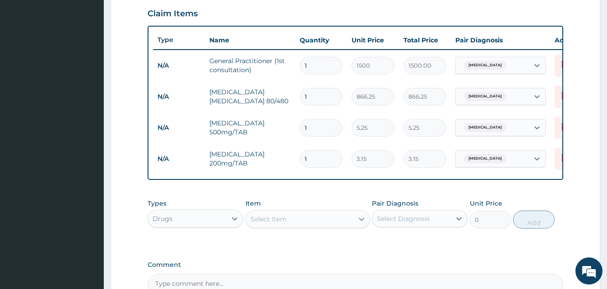
click at [359, 224] on icon at bounding box center [361, 219] width 9 height 9
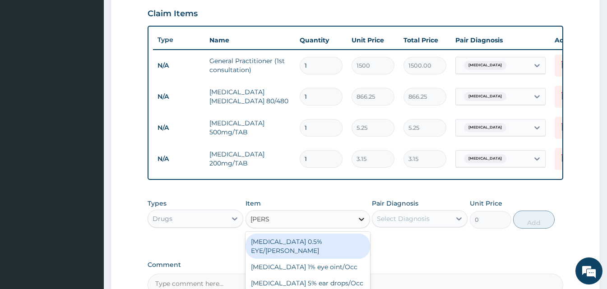
type input "LORAT"
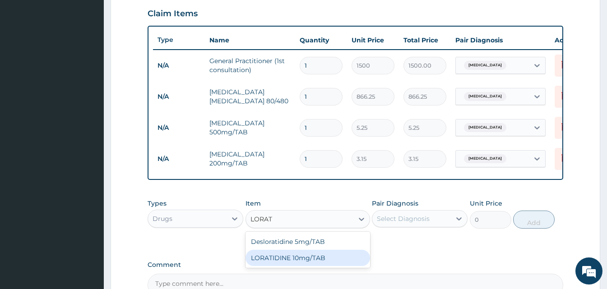
click at [318, 263] on div "LORATIDINE 10mg/TAB" at bounding box center [307, 258] width 124 height 16
type input "11.55"
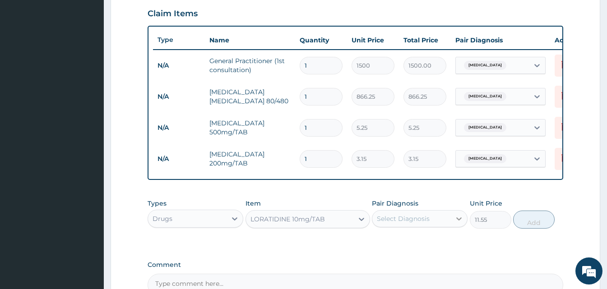
click at [456, 223] on icon at bounding box center [458, 218] width 9 height 9
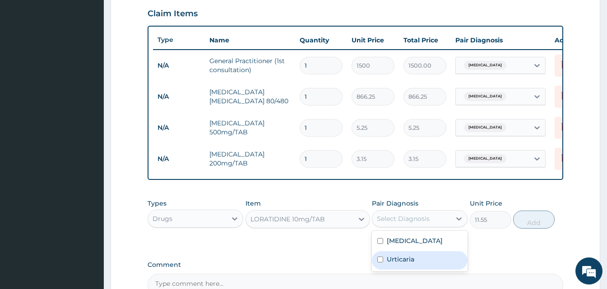
click at [393, 264] on label "Urticaria" at bounding box center [401, 259] width 28 height 9
checkbox input "true"
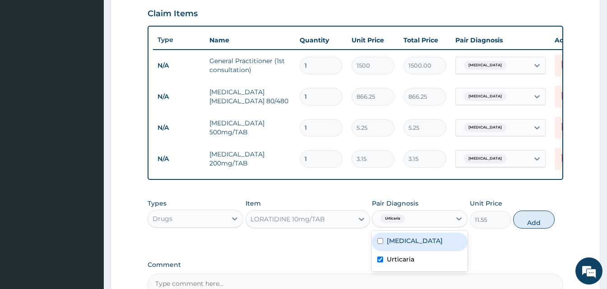
click at [534, 229] on button "Add" at bounding box center [533, 220] width 41 height 18
type input "0"
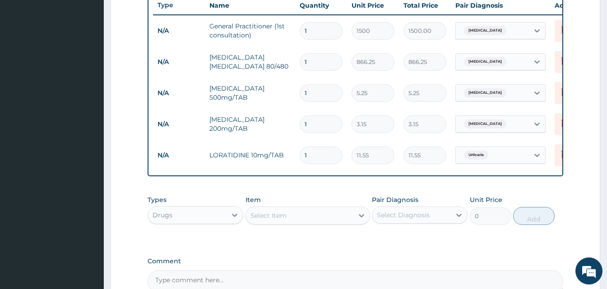
scroll to position [445, 0]
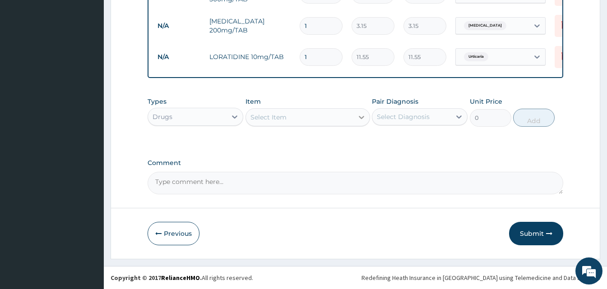
click at [361, 122] on icon at bounding box center [361, 117] width 9 height 9
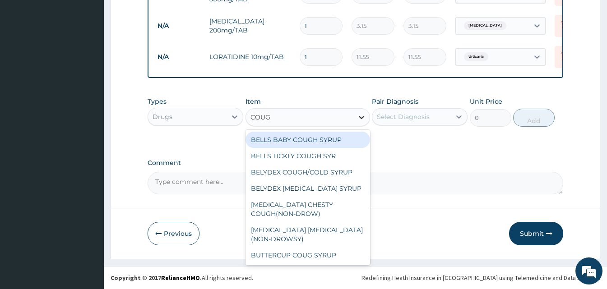
type input "COUGH"
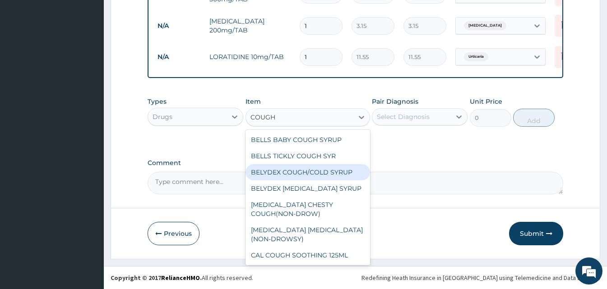
click at [331, 176] on div "BELYDEX COUGH/COLD SYRUP" at bounding box center [307, 172] width 124 height 16
type input "236.25"
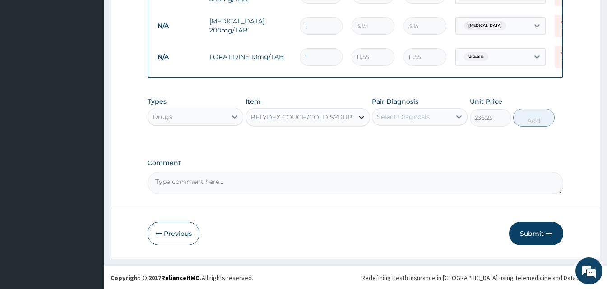
click at [362, 119] on icon at bounding box center [361, 117] width 5 height 3
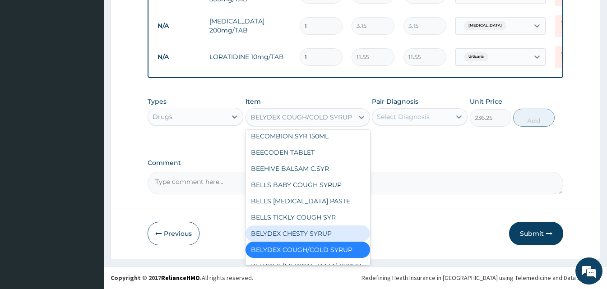
scroll to position [3883, 0]
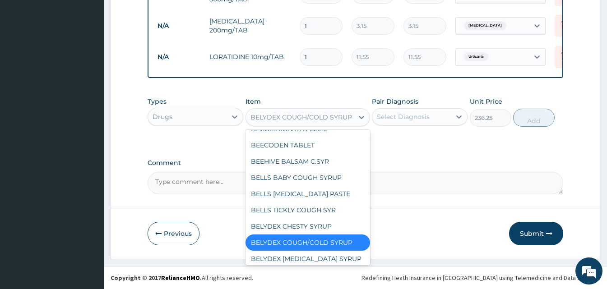
click at [325, 235] on div "BELYDEX COUGH/COLD SYRUP" at bounding box center [307, 243] width 124 height 16
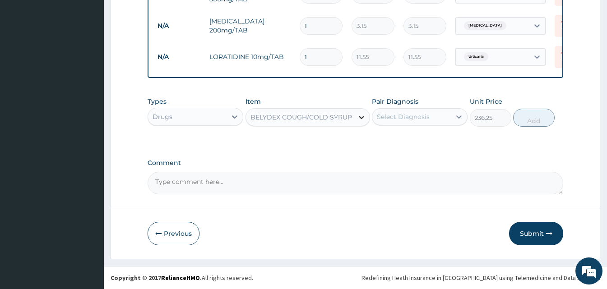
click at [359, 122] on icon at bounding box center [361, 117] width 9 height 9
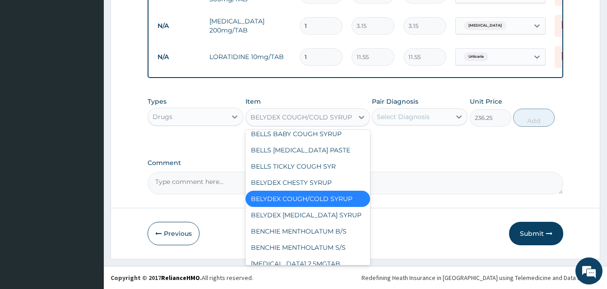
scroll to position [3973, 0]
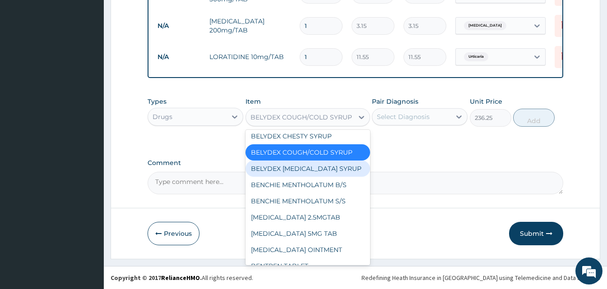
click at [326, 161] on div "BELYDEX DRY COUGH SYRUP" at bounding box center [307, 169] width 124 height 16
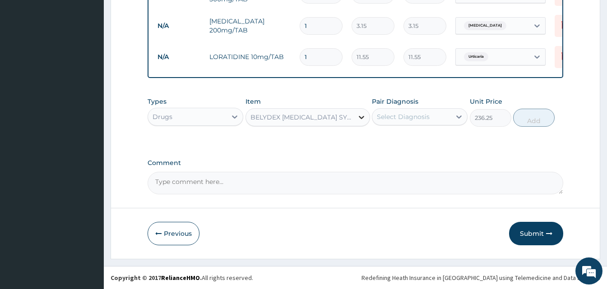
click at [365, 122] on icon at bounding box center [361, 117] width 9 height 9
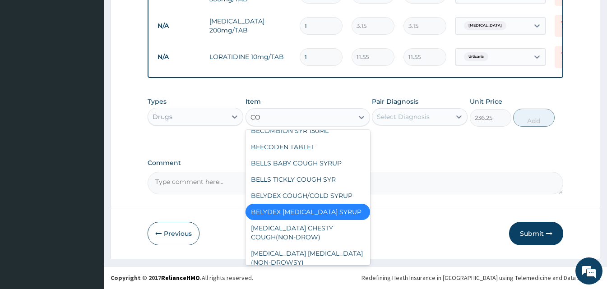
scroll to position [0, 0]
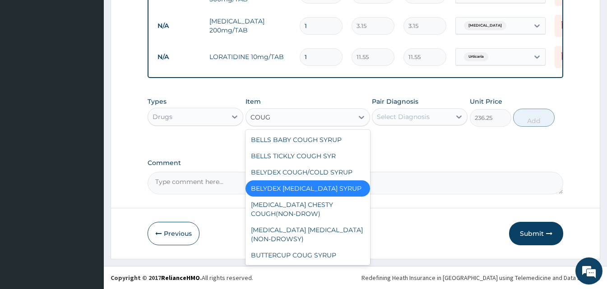
type input "COUGH"
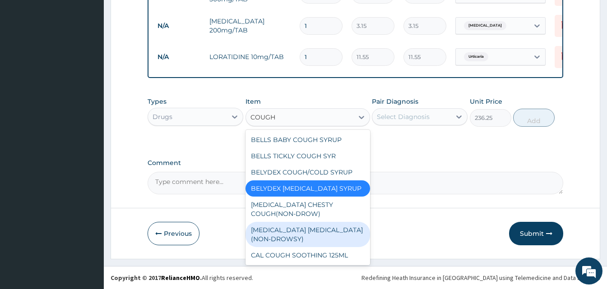
click at [309, 239] on div "BENYLIN DRY COUGH(NON-DROWSY)" at bounding box center [307, 234] width 124 height 25
type input "708.75"
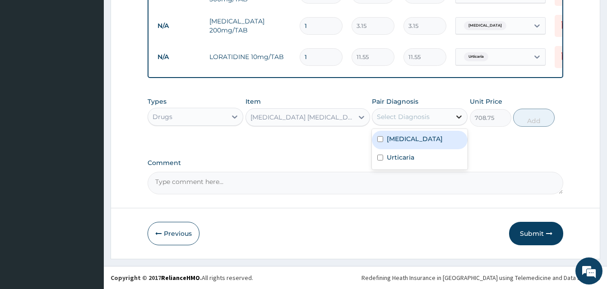
click at [456, 121] on icon at bounding box center [458, 116] width 9 height 9
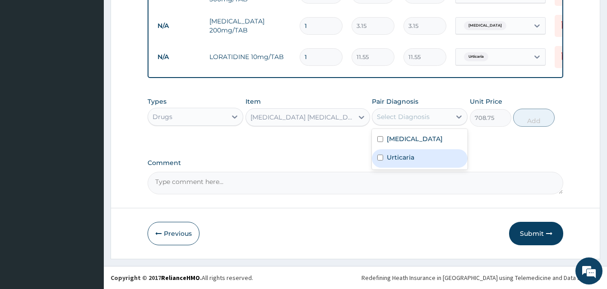
click at [408, 162] on label "Urticaria" at bounding box center [401, 157] width 28 height 9
checkbox input "true"
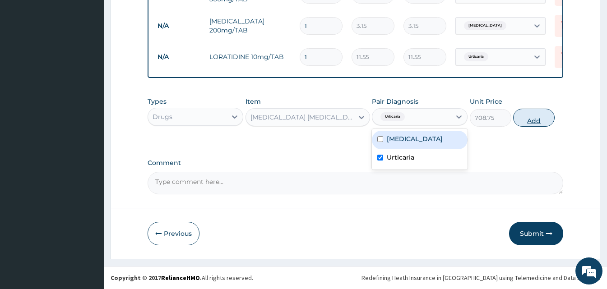
click at [536, 122] on button "Add" at bounding box center [533, 118] width 41 height 18
type input "0"
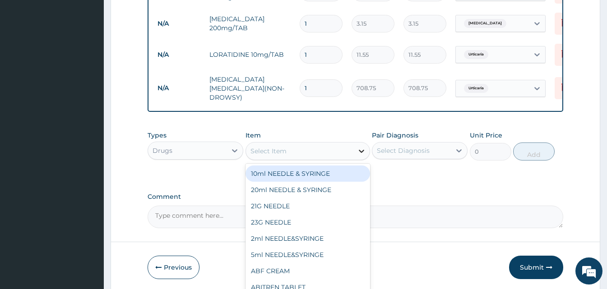
click at [362, 151] on icon at bounding box center [361, 151] width 9 height 9
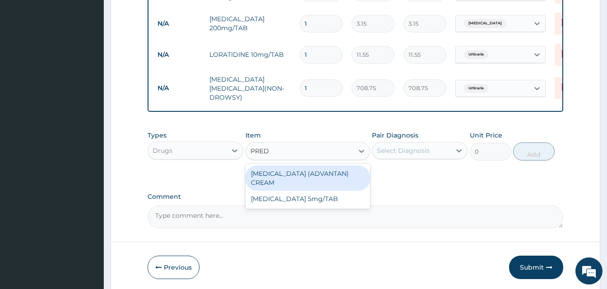
type input "PREDN"
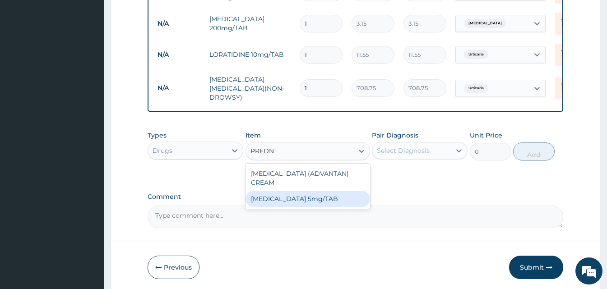
click at [308, 204] on div "PREDNISOLONE 5mg/TAB" at bounding box center [307, 199] width 124 height 16
type input "3.15"
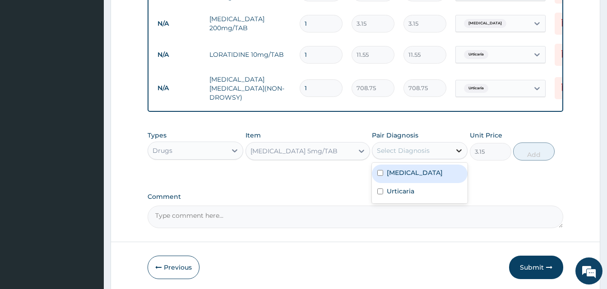
click at [459, 155] on icon at bounding box center [458, 150] width 9 height 9
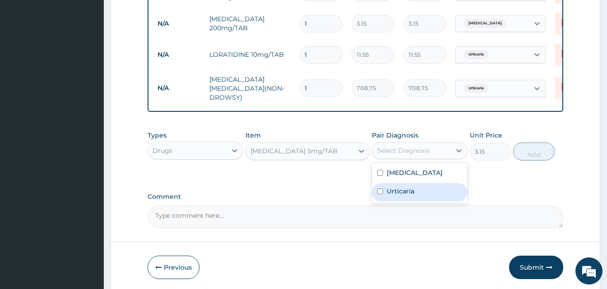
drag, startPoint x: 397, startPoint y: 190, endPoint x: 453, endPoint y: 181, distance: 57.1
click at [400, 189] on label "Urticaria" at bounding box center [401, 191] width 28 height 9
checkbox input "true"
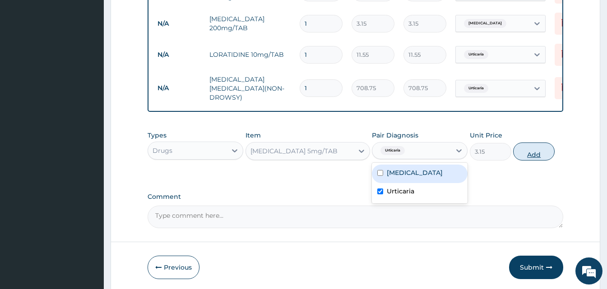
click at [535, 157] on button "Add" at bounding box center [533, 152] width 41 height 18
type input "0"
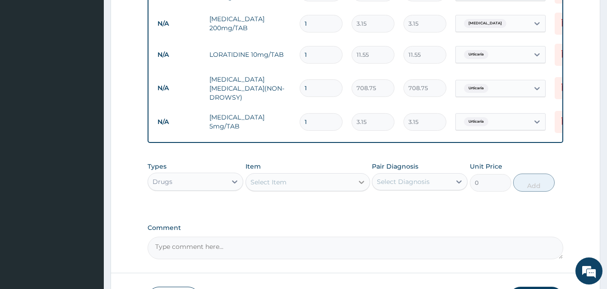
click at [359, 185] on icon at bounding box center [361, 182] width 9 height 9
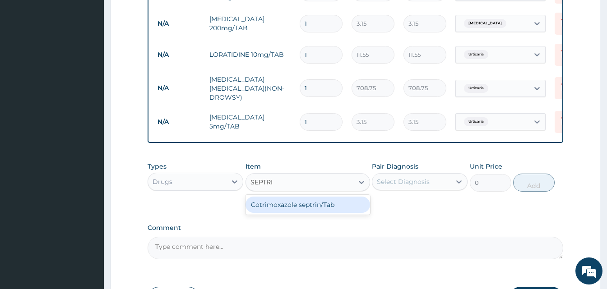
type input "SEPTRIN"
click at [298, 208] on div "Cotrimoxazole septrin/Tab" at bounding box center [307, 205] width 124 height 16
type input "34.12"
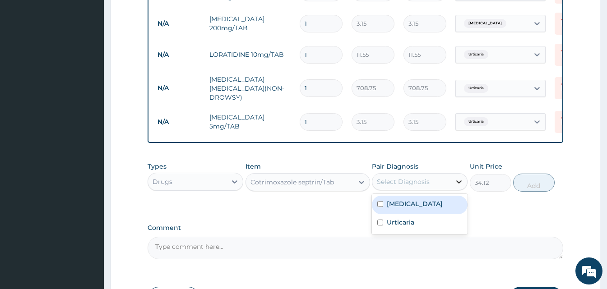
click at [456, 186] on icon at bounding box center [458, 181] width 9 height 9
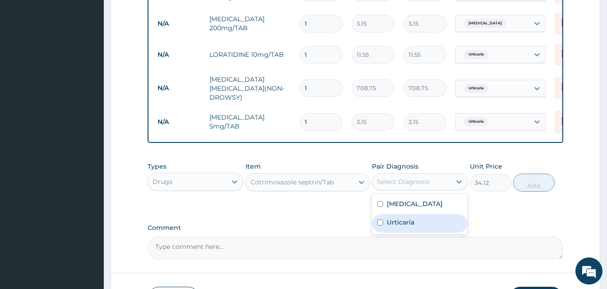
click at [401, 226] on label "Urticaria" at bounding box center [401, 222] width 28 height 9
checkbox input "true"
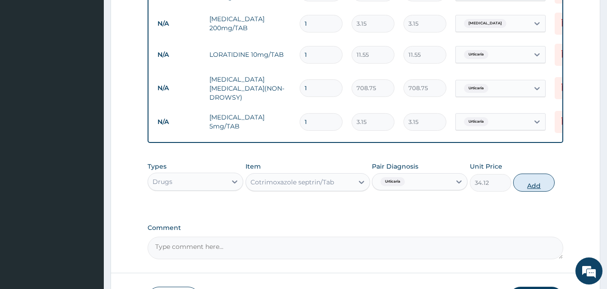
click at [528, 188] on button "Add" at bounding box center [533, 183] width 41 height 18
type input "0"
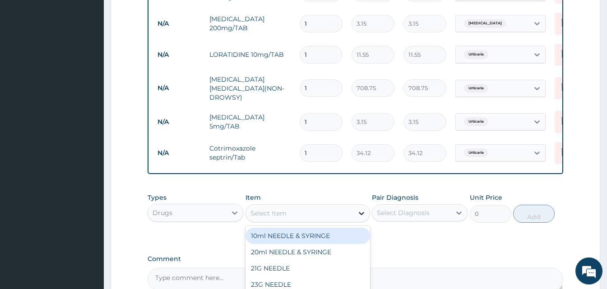
click at [362, 214] on icon at bounding box center [361, 213] width 9 height 9
type input "PARACETA"
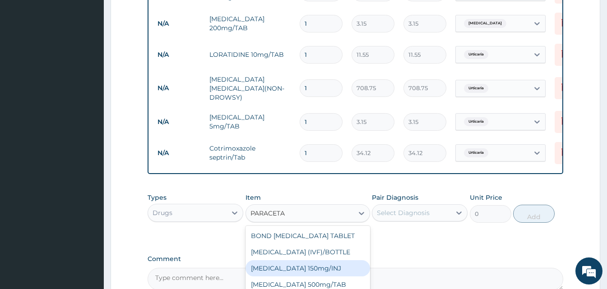
drag, startPoint x: 324, startPoint y: 269, endPoint x: 420, endPoint y: 231, distance: 103.1
click at [324, 268] on div "Paracetamol 150mg/INJ" at bounding box center [307, 268] width 124 height 16
type input "31.5"
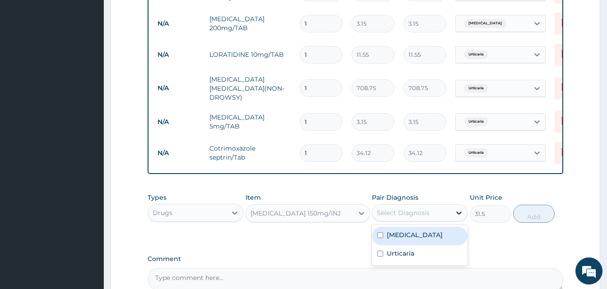
click at [461, 216] on icon at bounding box center [458, 212] width 9 height 9
click at [415, 236] on div "Malaria" at bounding box center [420, 236] width 96 height 18
checkbox input "true"
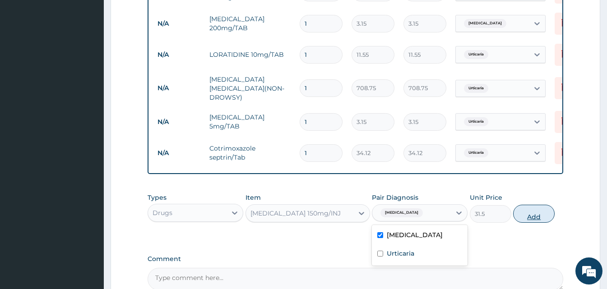
click at [530, 217] on button "Add" at bounding box center [533, 214] width 41 height 18
type input "0"
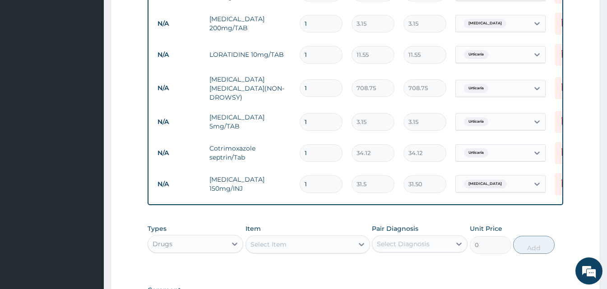
type input "0"
type input "0.00"
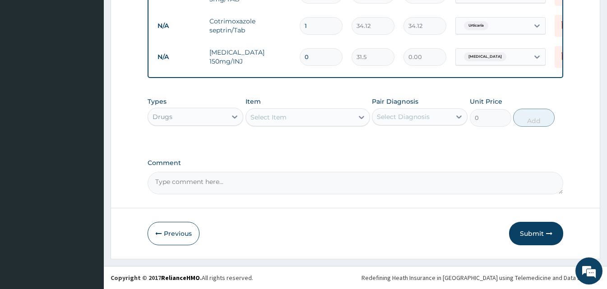
scroll to position [529, 0]
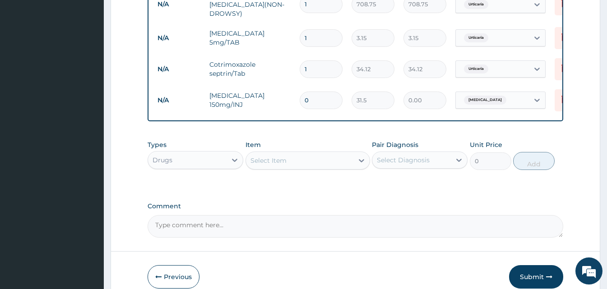
type input "0"
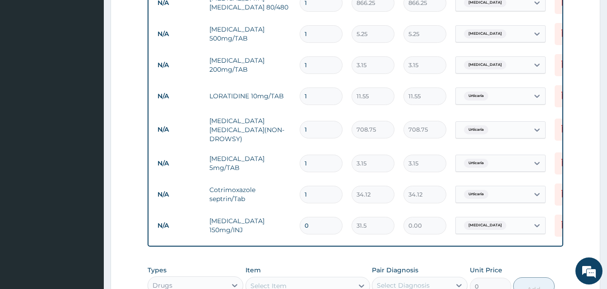
scroll to position [484, 0]
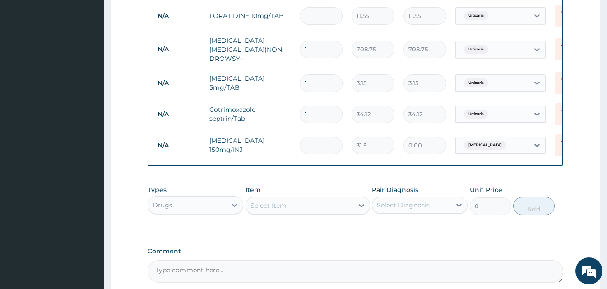
type input "4"
type input "126.00"
type input "4"
drag, startPoint x: 311, startPoint y: 110, endPoint x: 298, endPoint y: 111, distance: 13.1
click at [298, 111] on td "1" at bounding box center [321, 114] width 52 height 27
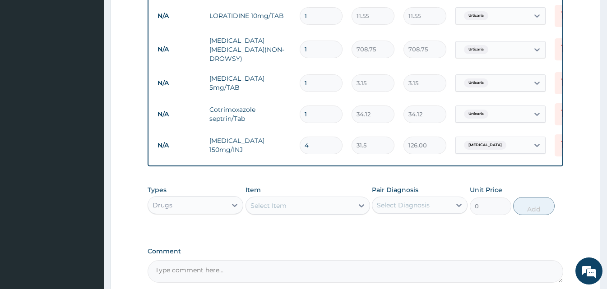
type input "2"
type input "68.24"
type input "20"
type input "682.40"
type input "20"
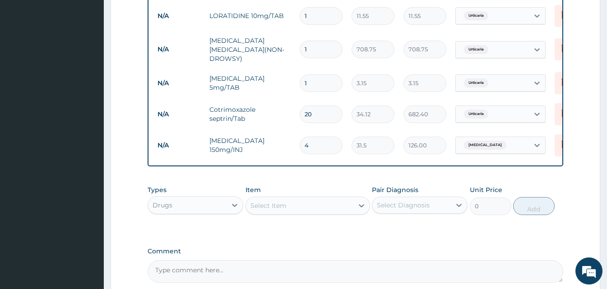
click at [318, 76] on input "1" at bounding box center [321, 83] width 43 height 18
type input "10"
type input "31.50"
type input "10"
click at [307, 46] on input "1" at bounding box center [321, 50] width 43 height 18
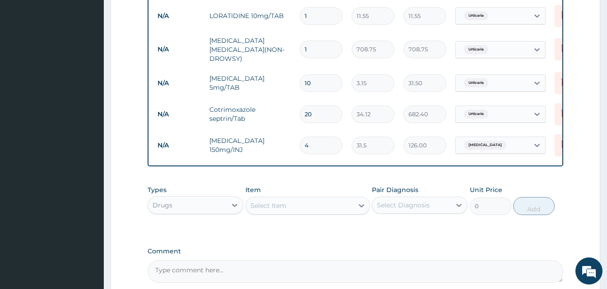
click at [309, 16] on input "1" at bounding box center [321, 16] width 43 height 18
type input "10"
type input "115.50"
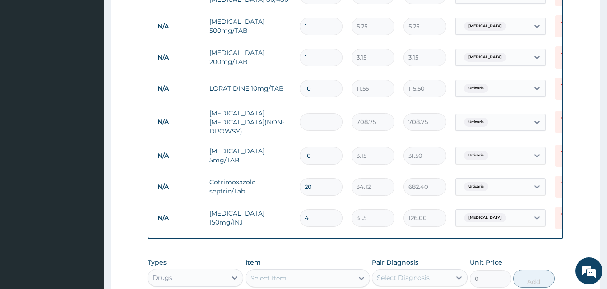
scroll to position [394, 0]
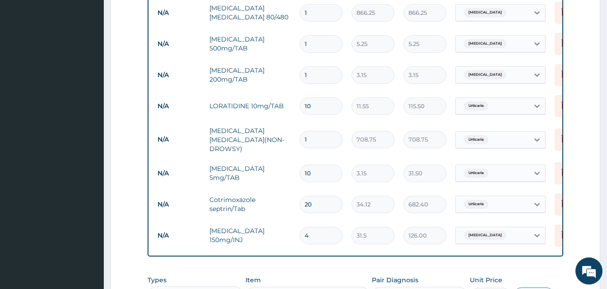
type input "10"
click at [311, 78] on input "1" at bounding box center [321, 75] width 43 height 18
type input "10"
type input "31.50"
type input "11"
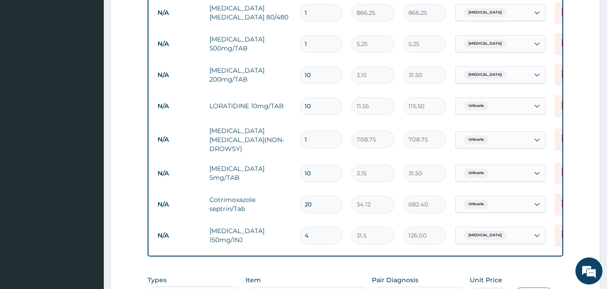
type input "34.65"
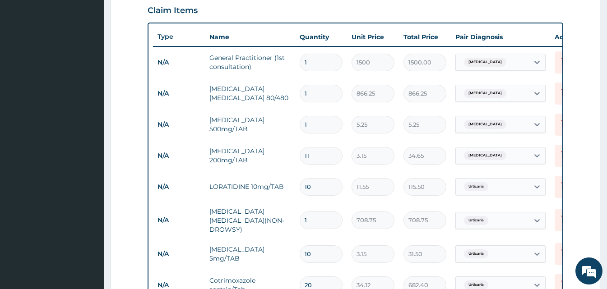
scroll to position [304, 0]
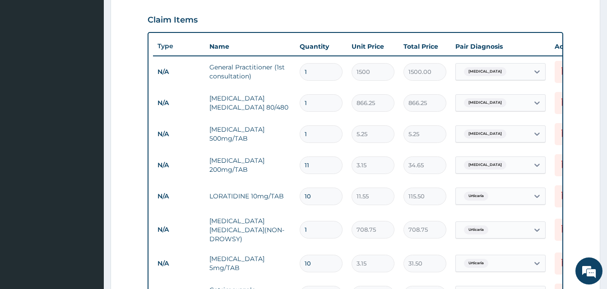
type input "11"
click at [311, 134] on input "1" at bounding box center [321, 134] width 43 height 18
type input "18"
type input "94.50"
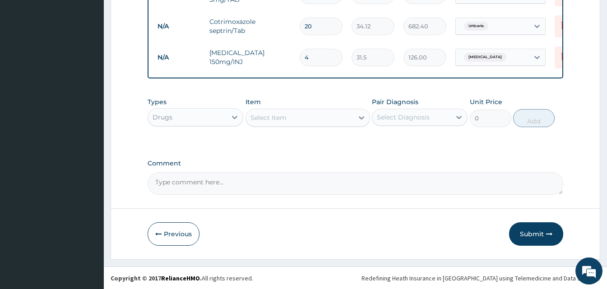
scroll to position [574, 0]
type input "18"
click at [530, 232] on button "Submit" at bounding box center [536, 233] width 54 height 23
